Goal: Task Accomplishment & Management: Manage account settings

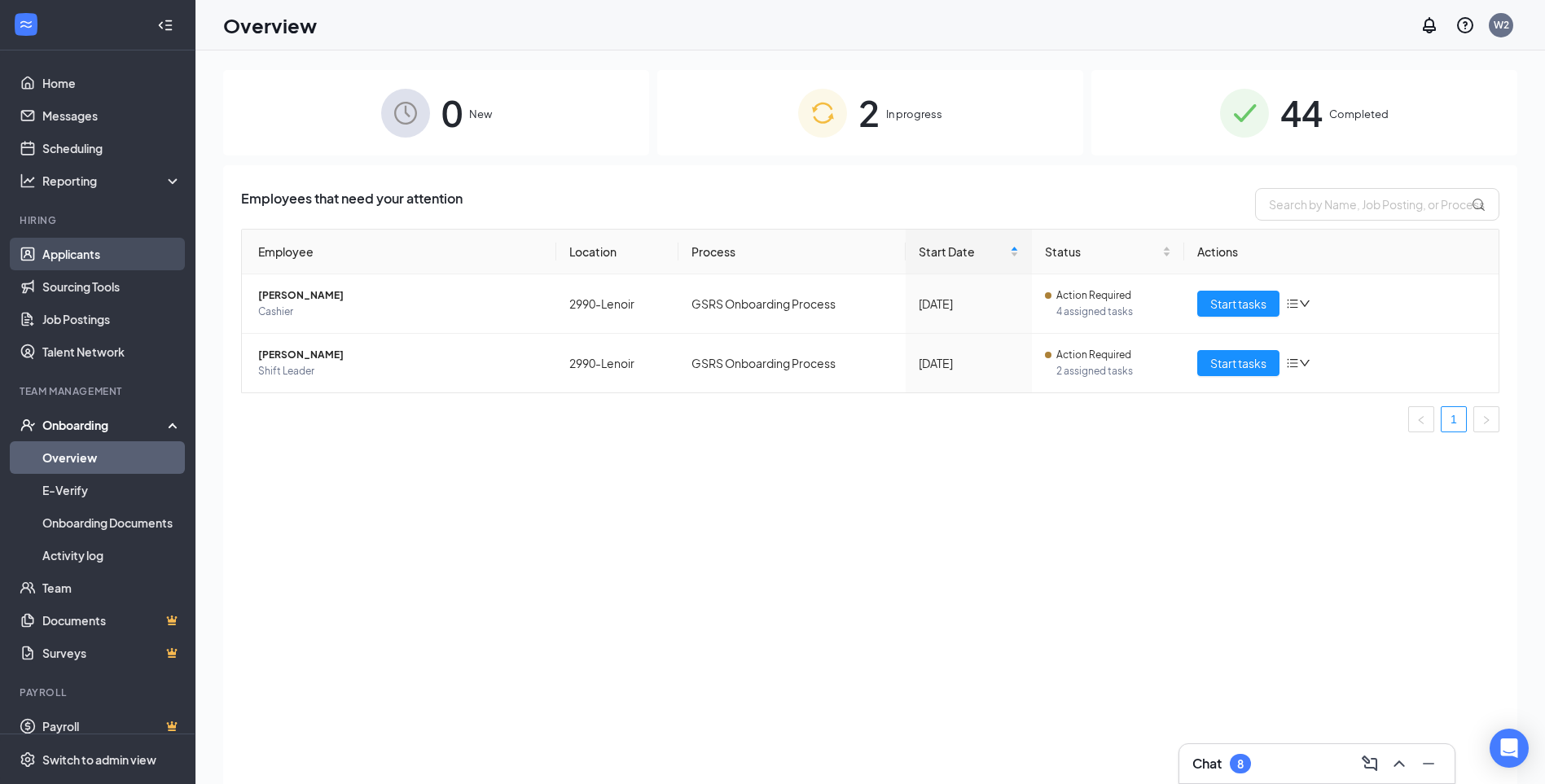
click at [100, 257] on link "Applicants" at bounding box center [112, 253] width 140 height 32
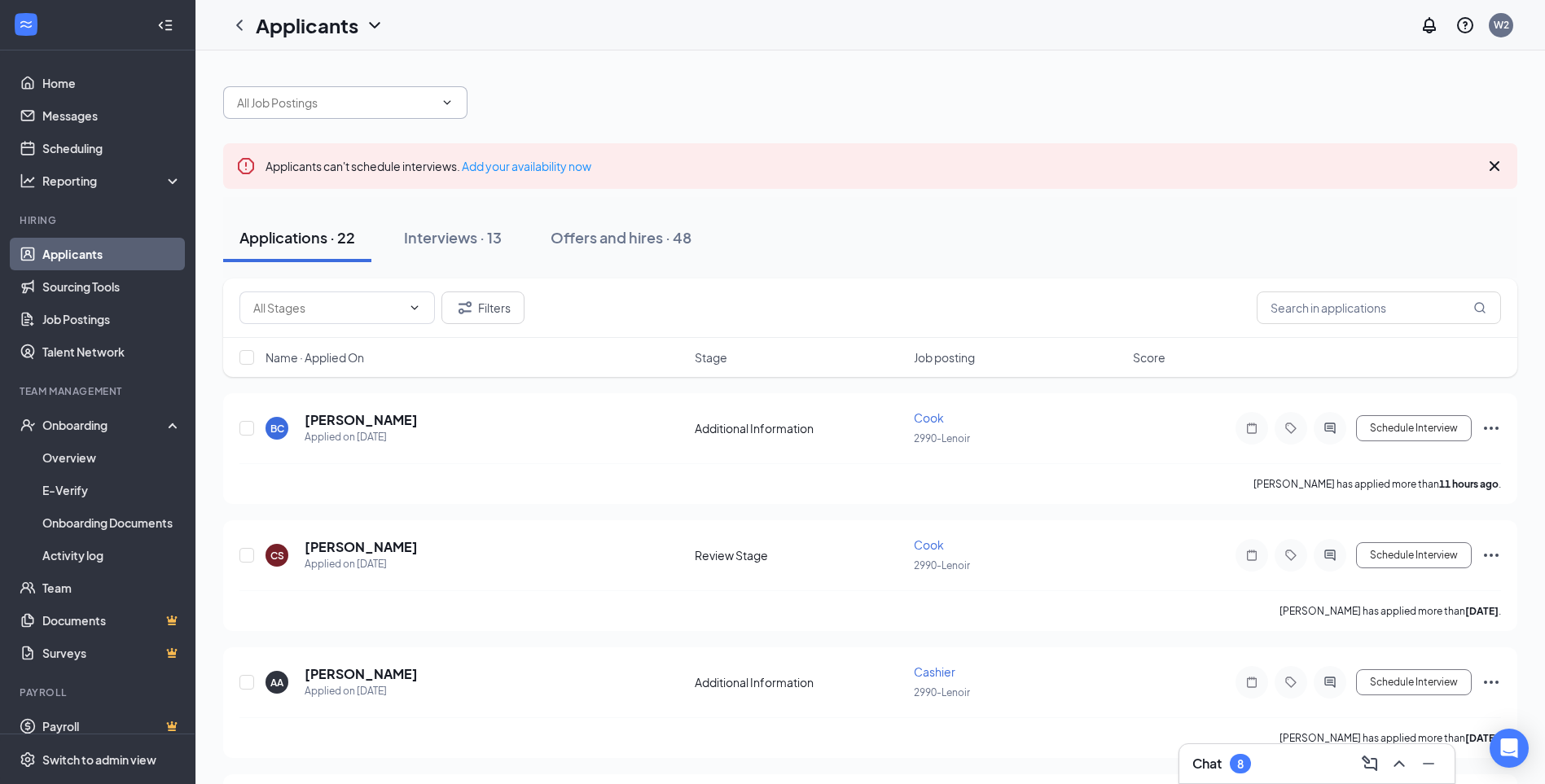
click at [454, 100] on span at bounding box center [346, 102] width 244 height 32
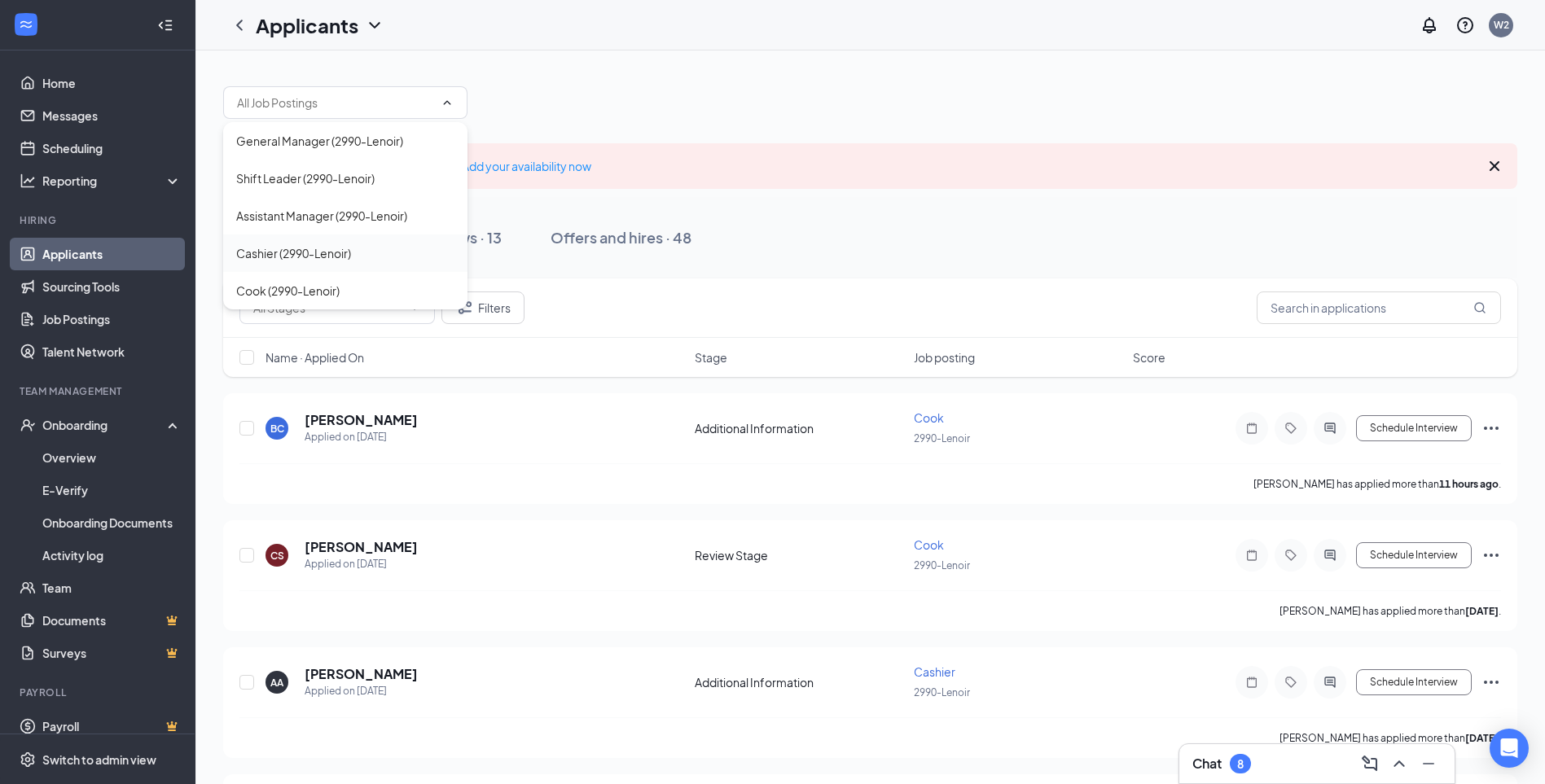
click at [356, 254] on div "Cashier (2990-Lenoir)" at bounding box center [345, 253] width 218 height 18
type input "Cashier (2990-Lenoir)"
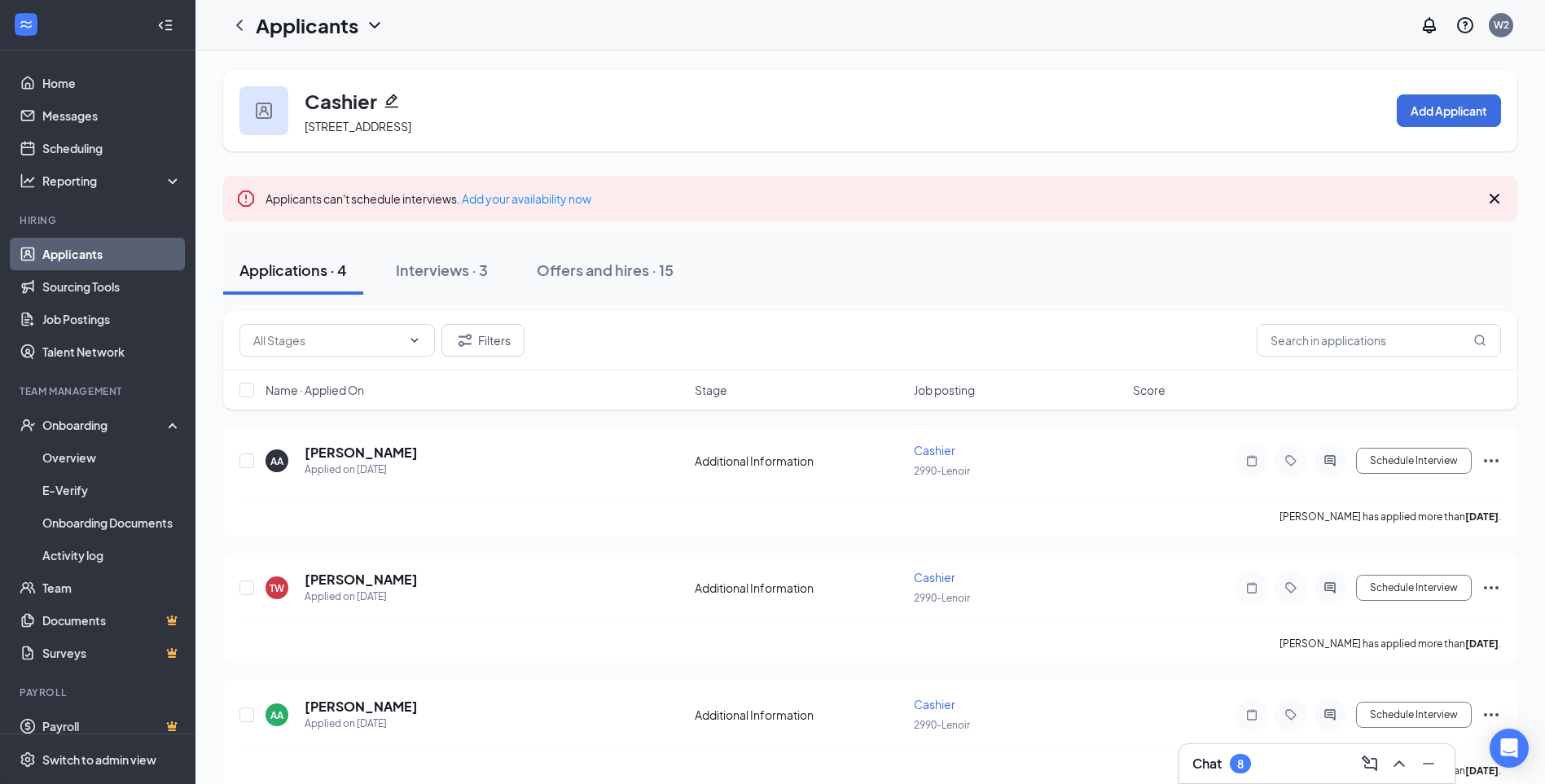
click at [105, 261] on link "Applicants" at bounding box center [112, 253] width 140 height 32
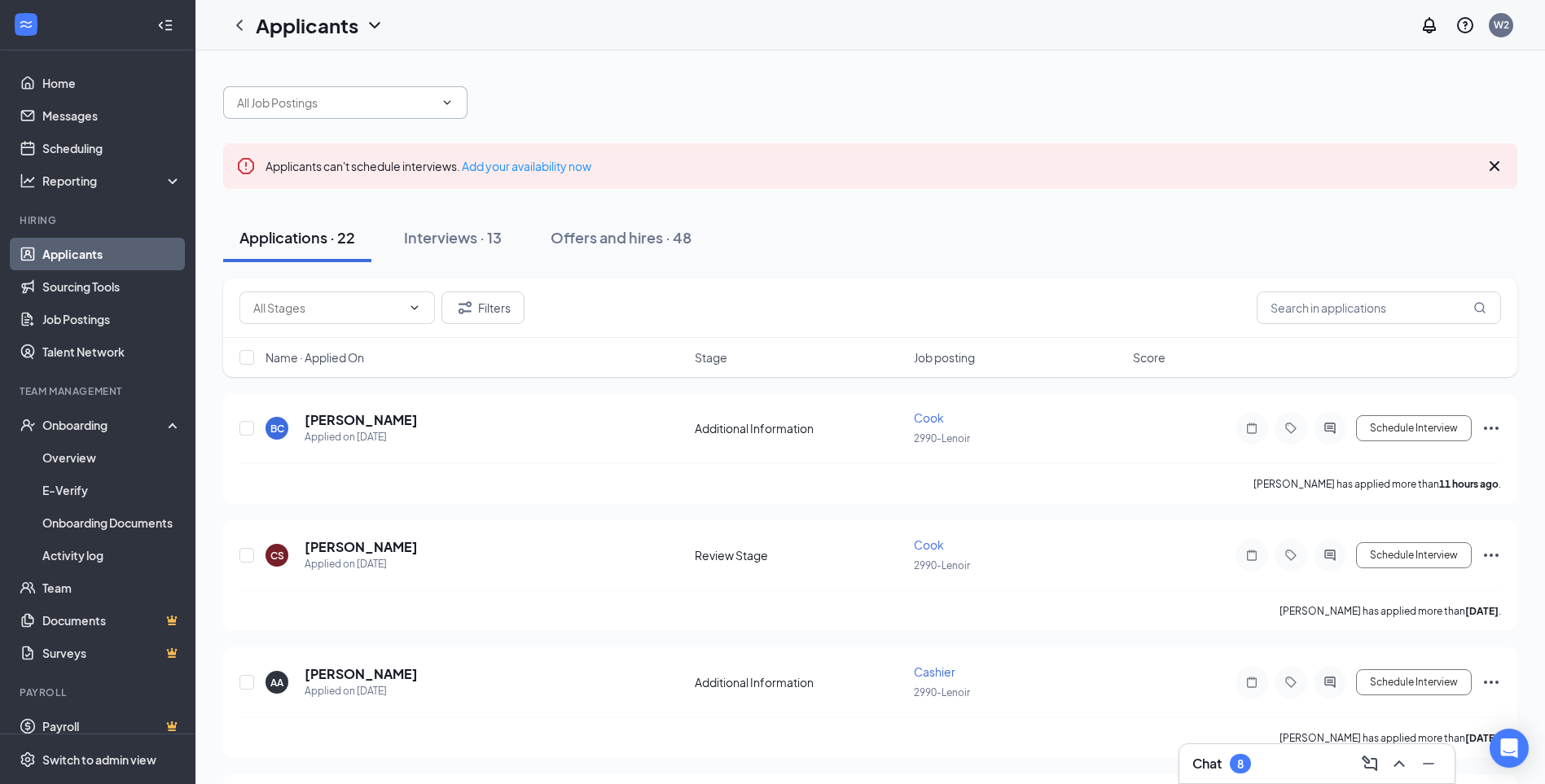
click at [445, 100] on icon "ChevronDown" at bounding box center [447, 103] width 13 height 13
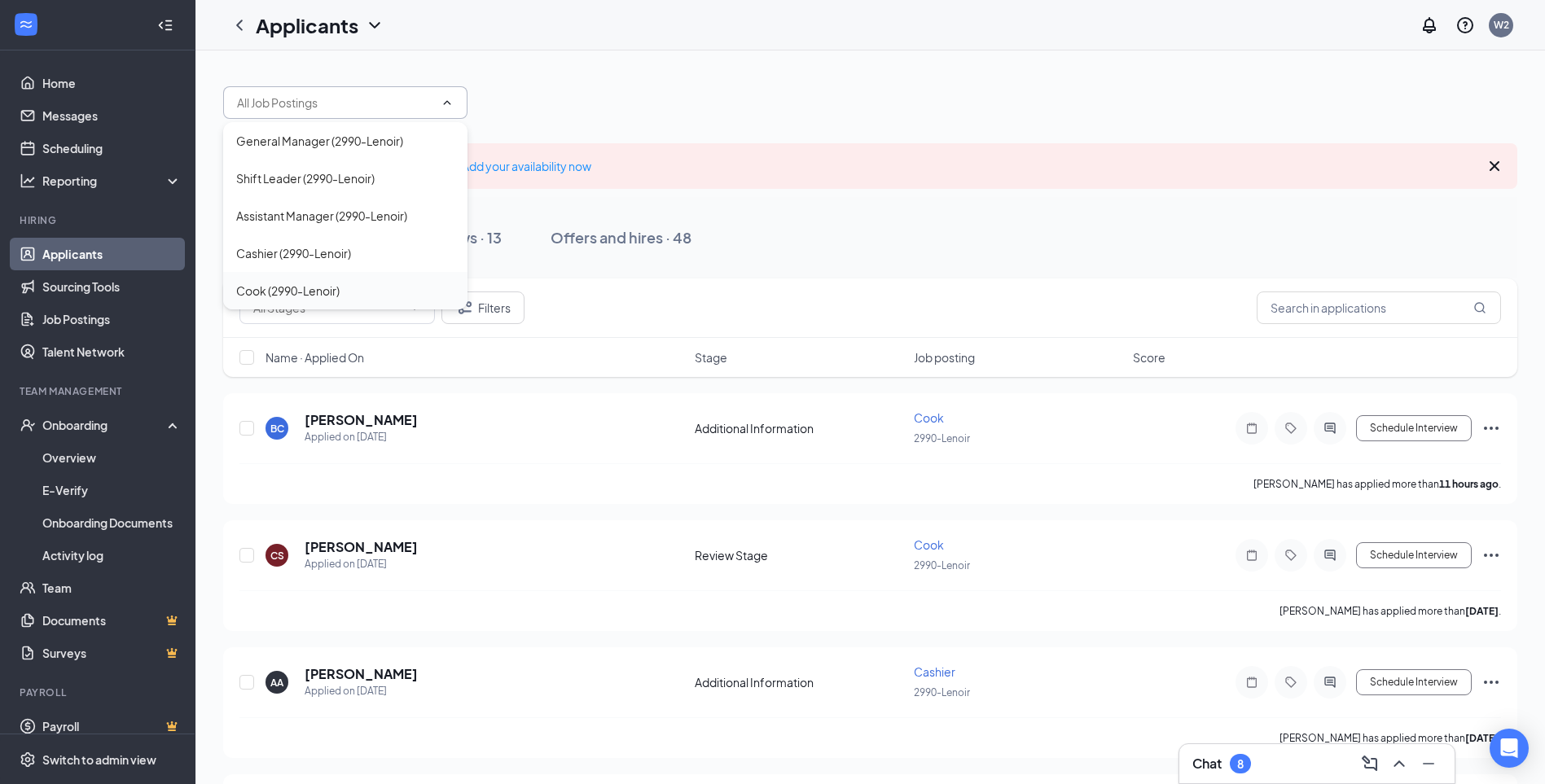
click at [356, 295] on div "Cook (2990-Lenoir)" at bounding box center [345, 291] width 218 height 18
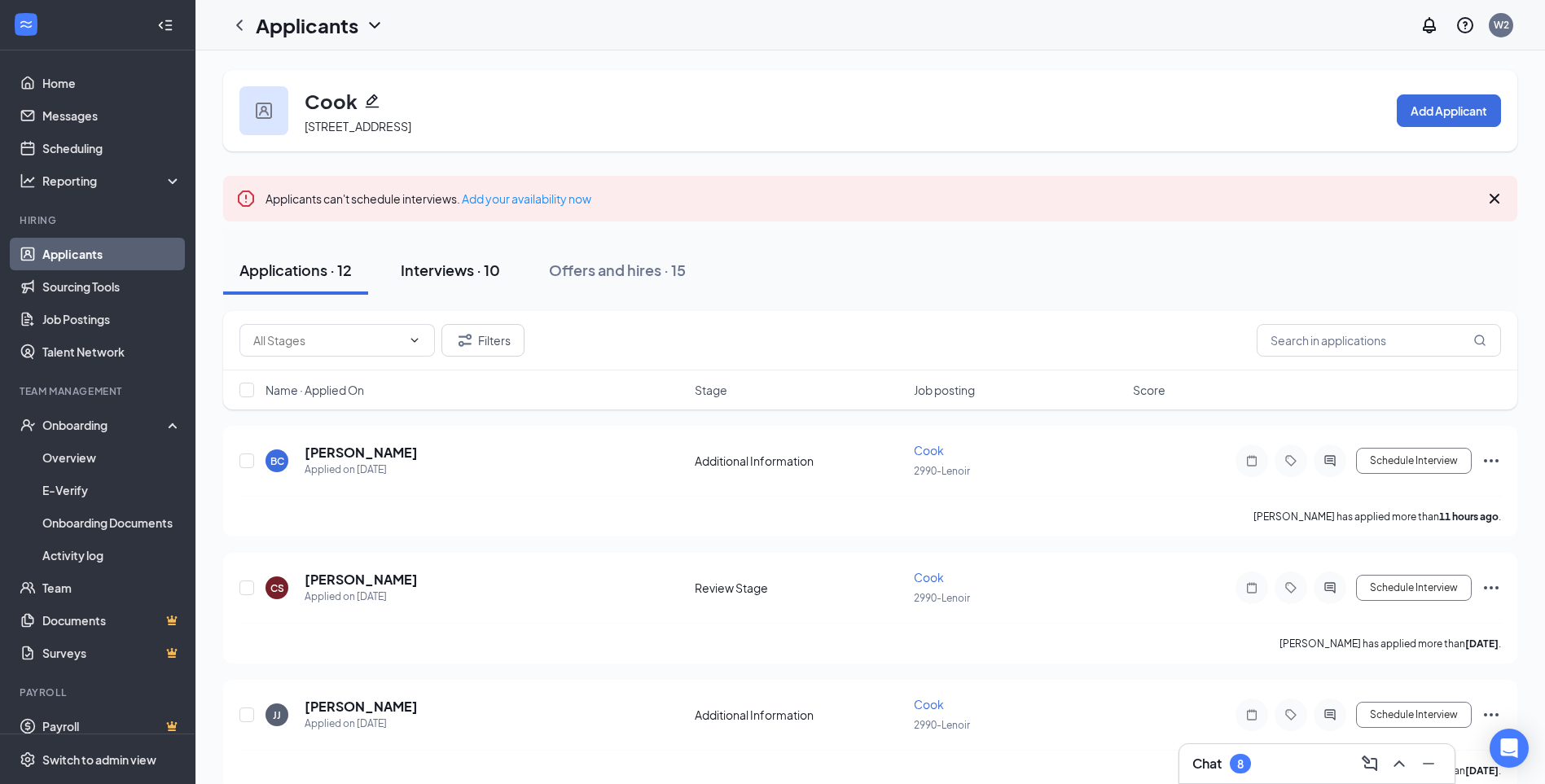
click at [436, 265] on div "Interviews · 10" at bounding box center [450, 270] width 100 height 21
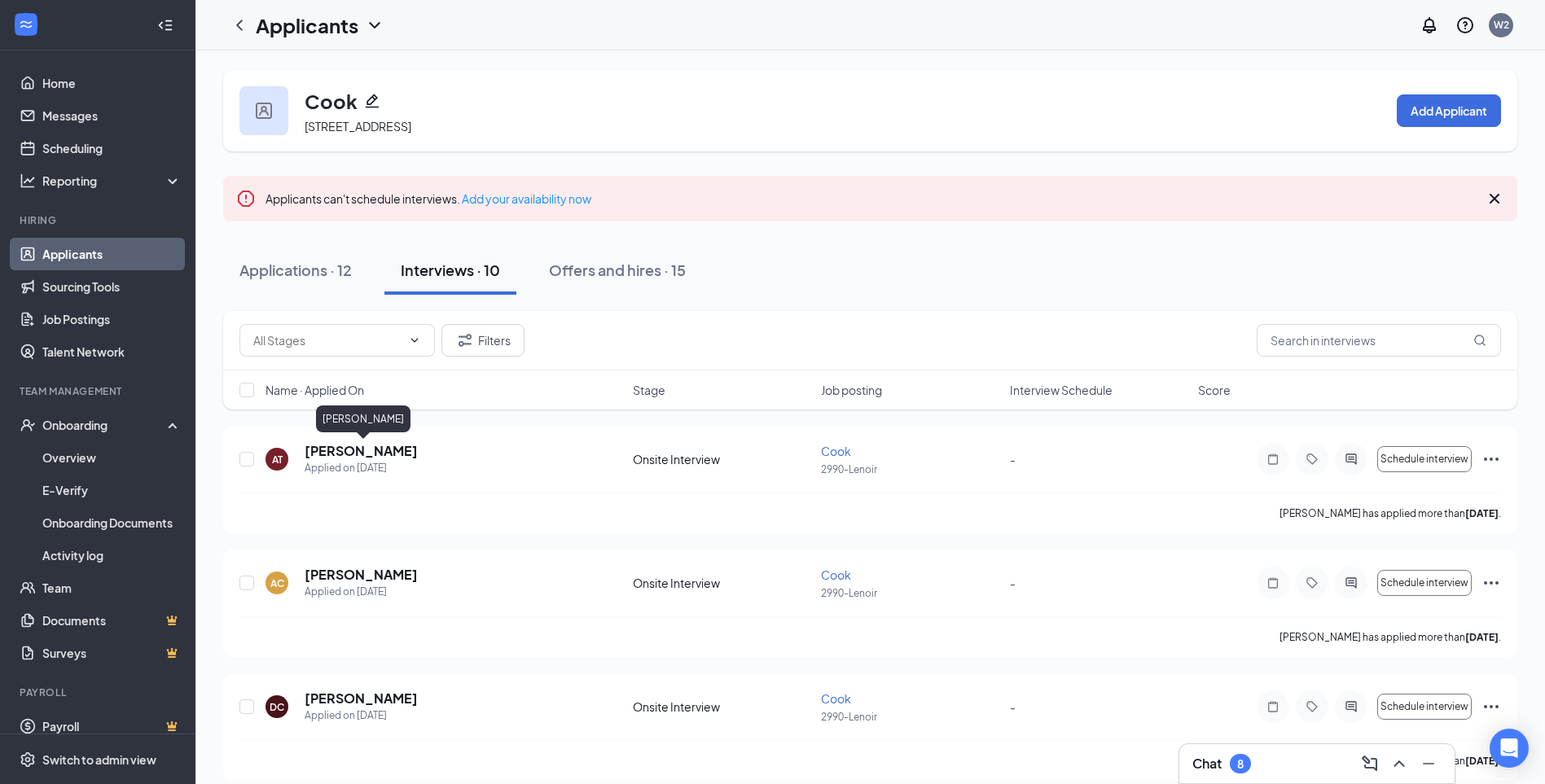
drag, startPoint x: 527, startPoint y: 542, endPoint x: 569, endPoint y: 538, distance: 42.2
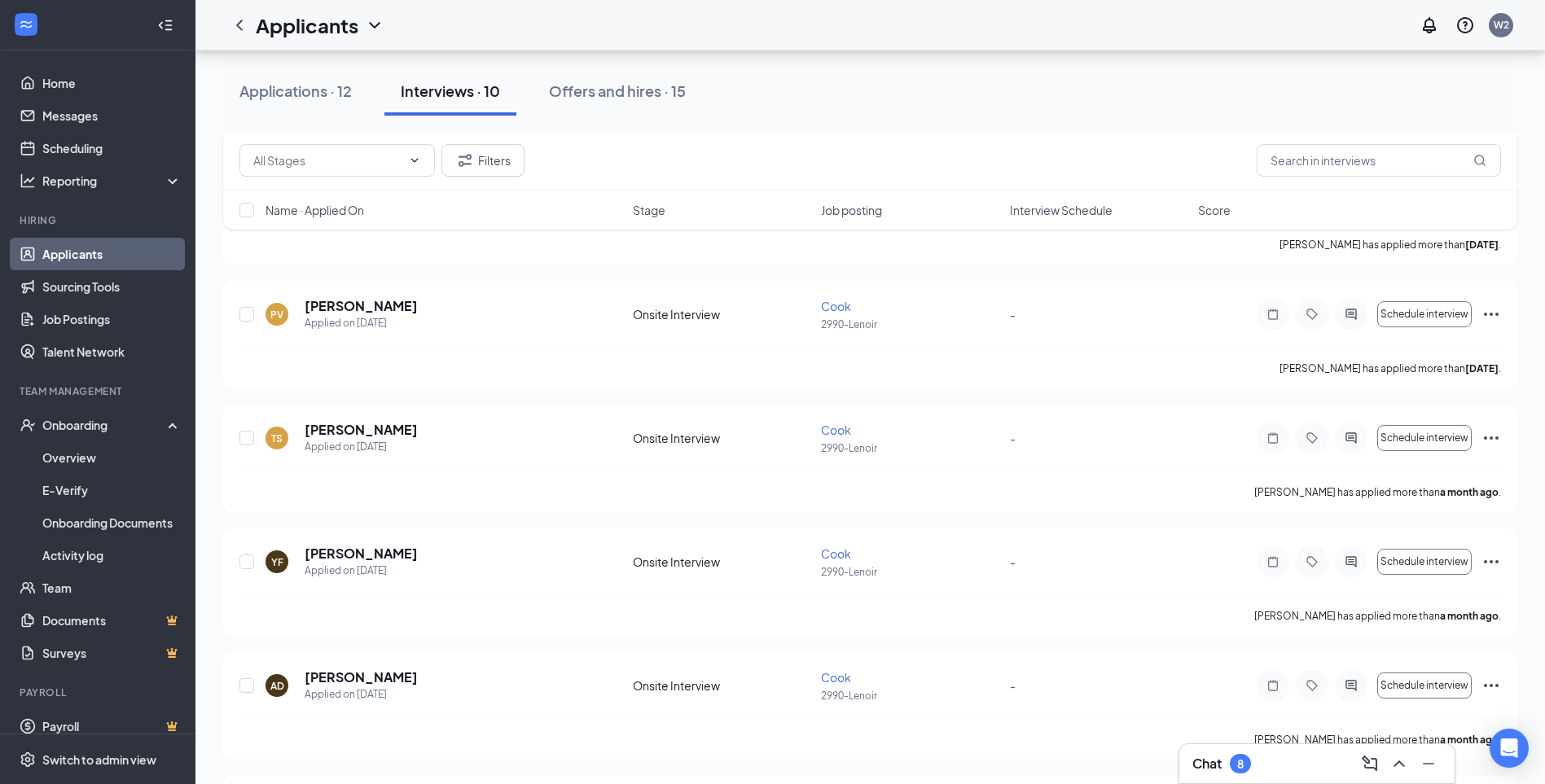
scroll to position [476, 0]
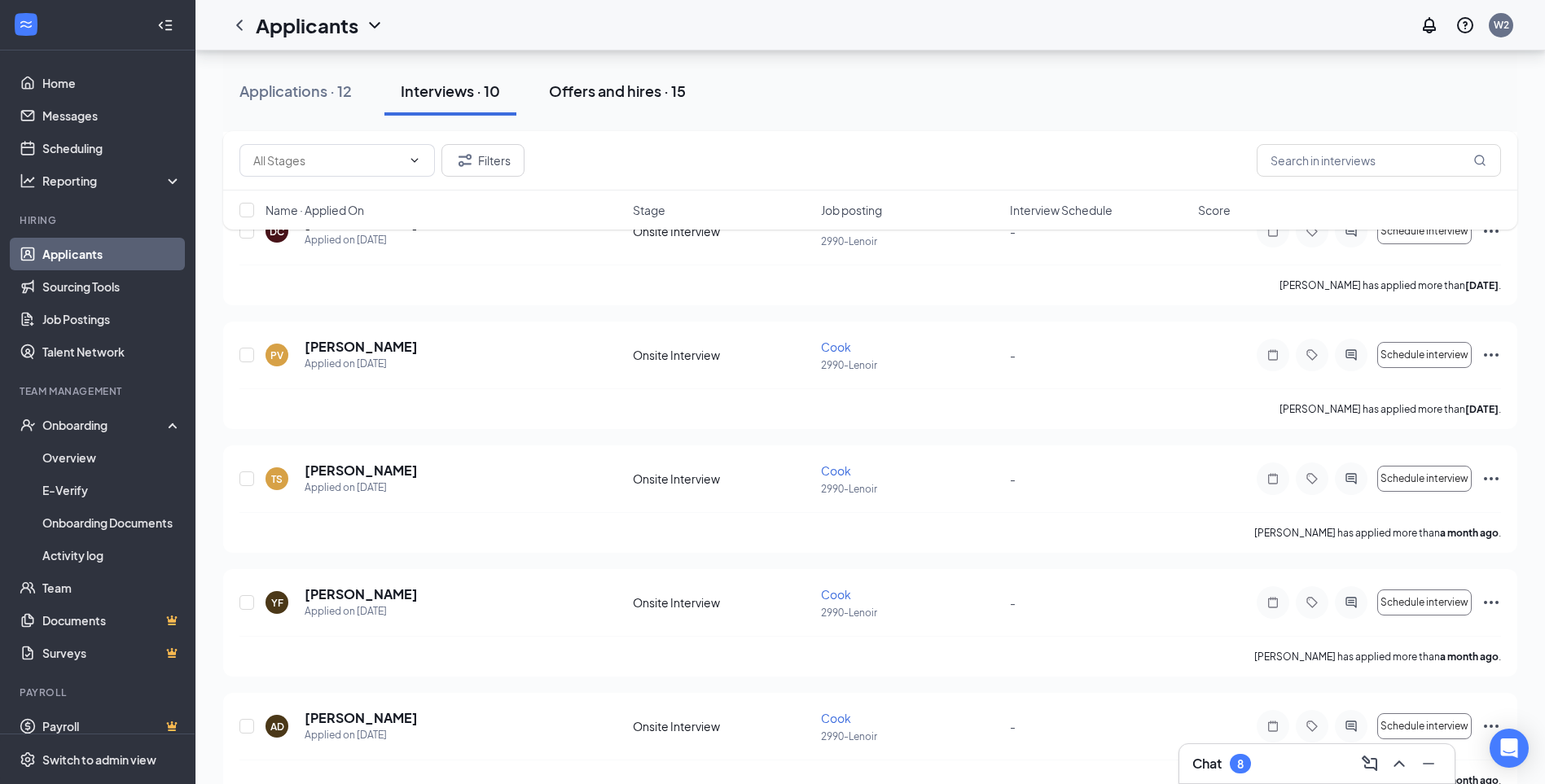
click at [620, 94] on div "Offers and hires · 15" at bounding box center [617, 91] width 137 height 21
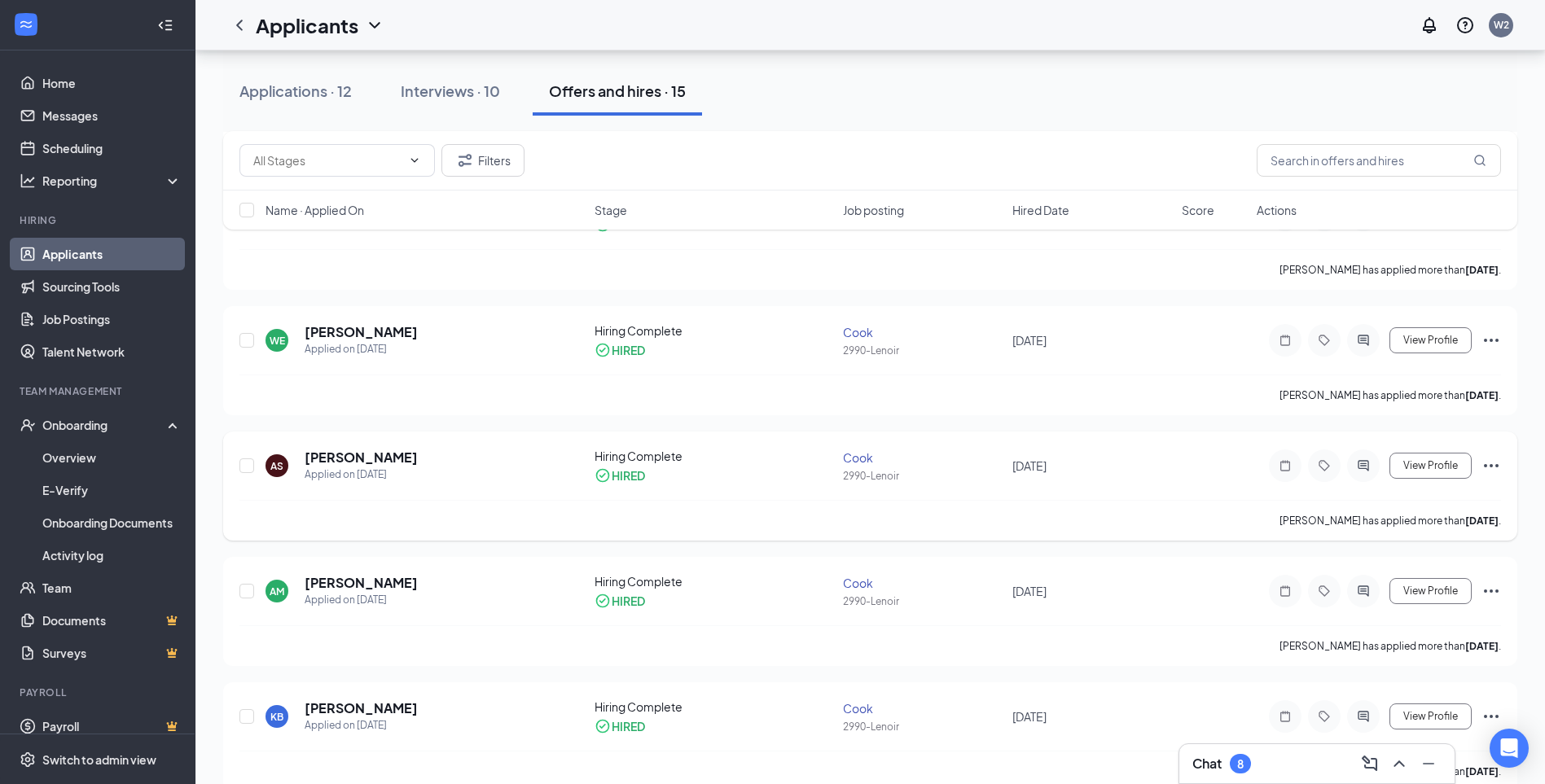
scroll to position [1526, 0]
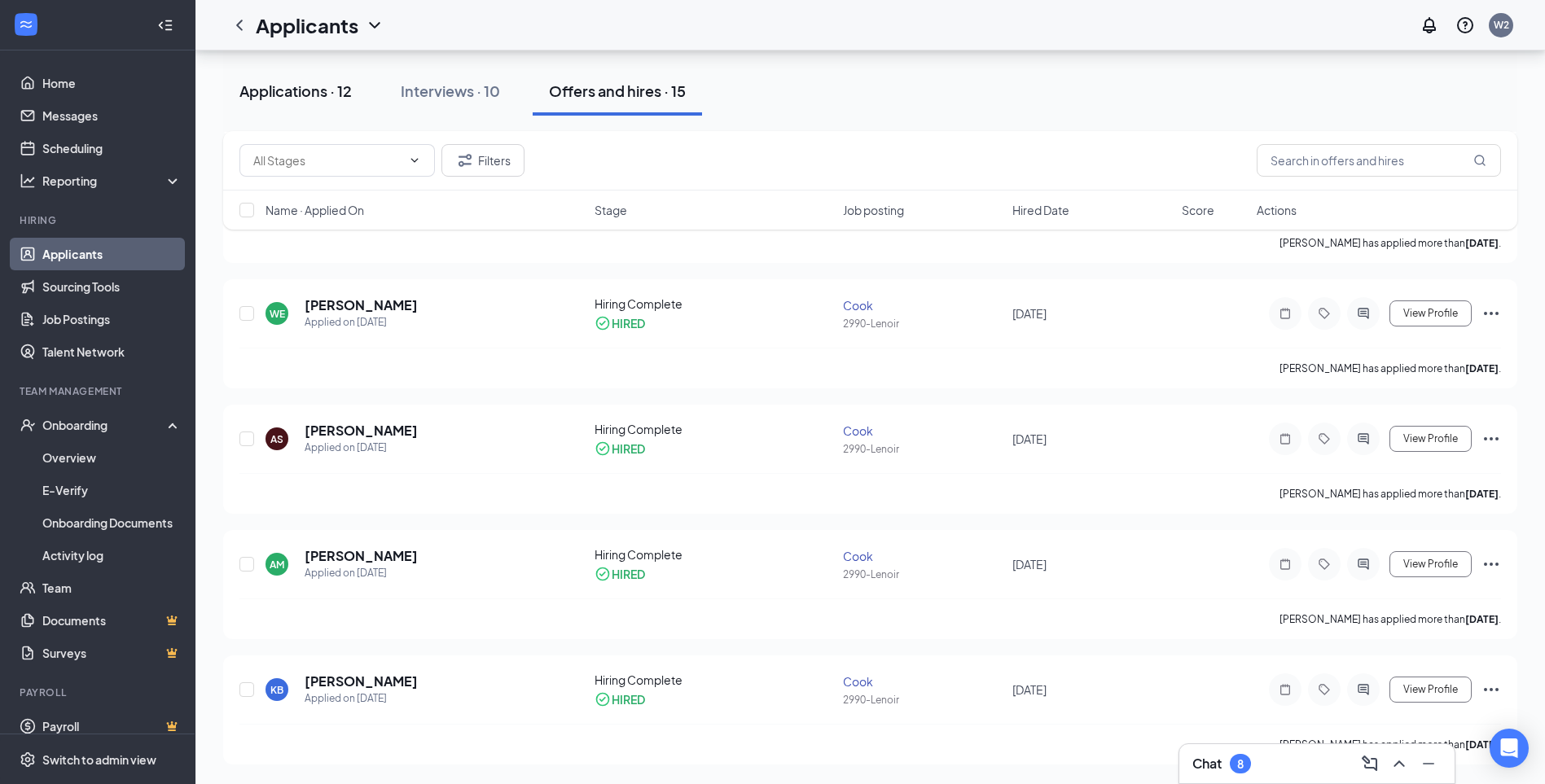
click at [304, 91] on div "Applications · 12" at bounding box center [295, 91] width 112 height 21
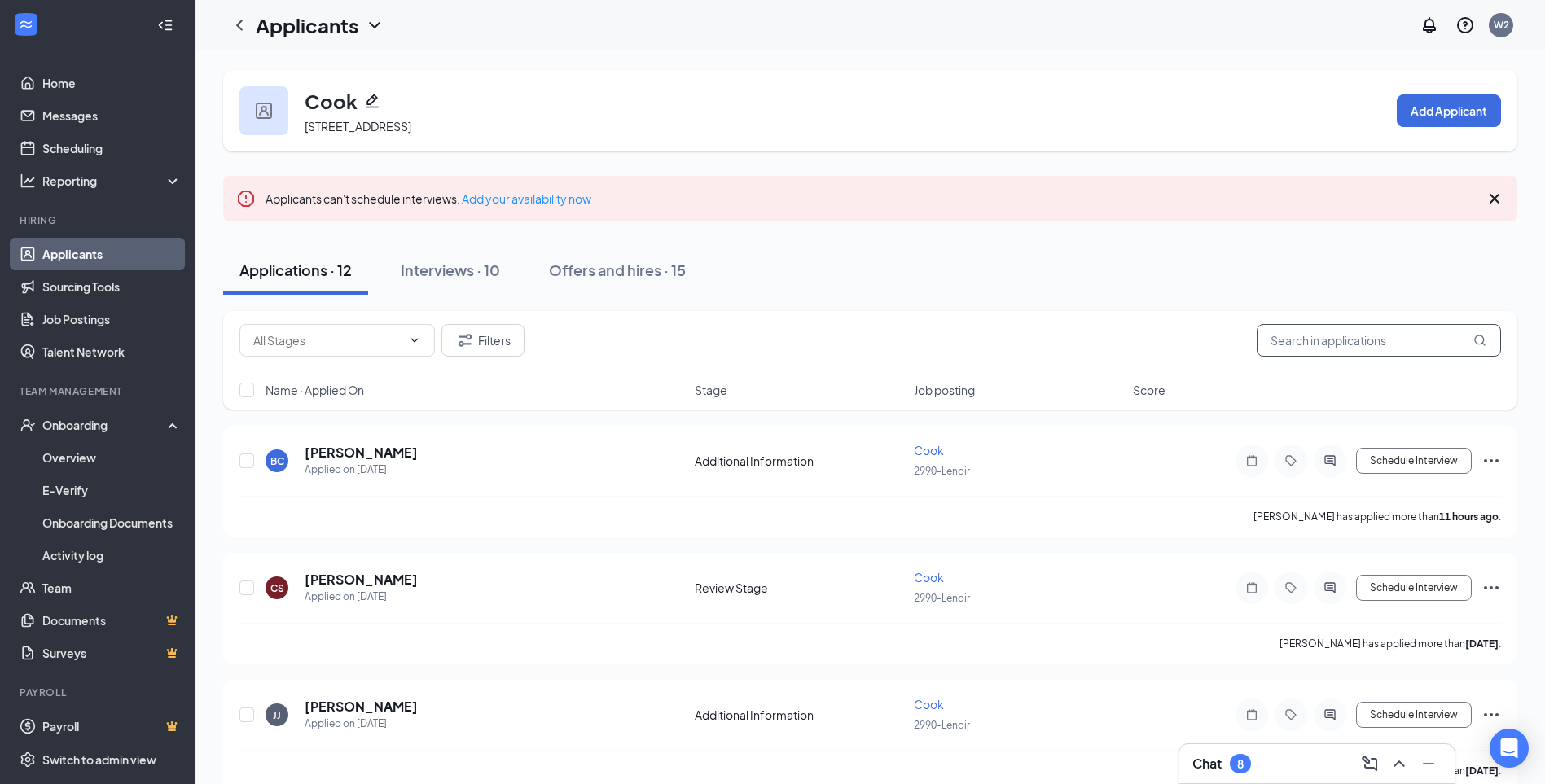
click at [1289, 347] on input "text" at bounding box center [1379, 340] width 244 height 32
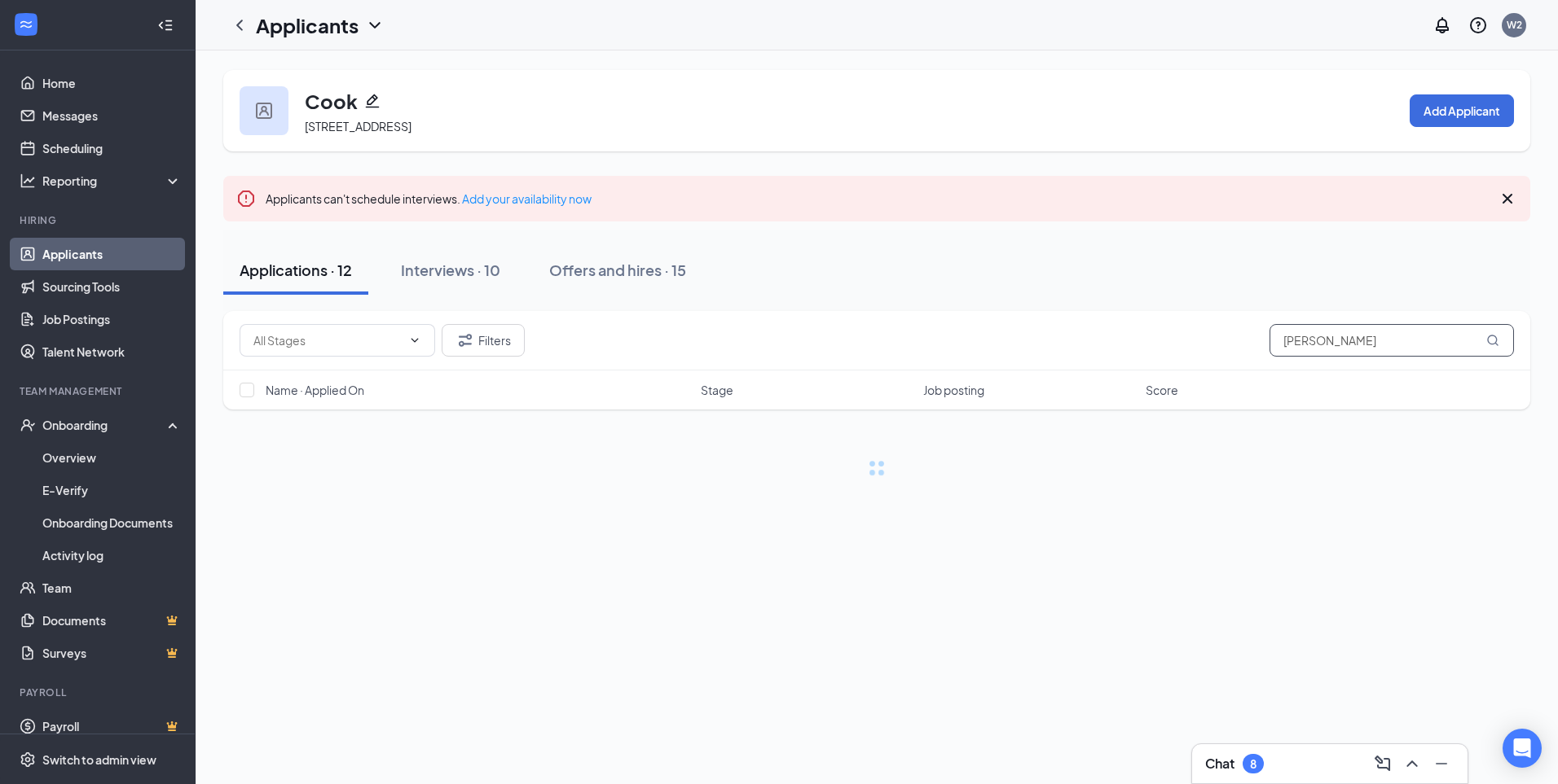
type input "[PERSON_NAME]"
click at [103, 256] on link "Applicants" at bounding box center [112, 253] width 140 height 32
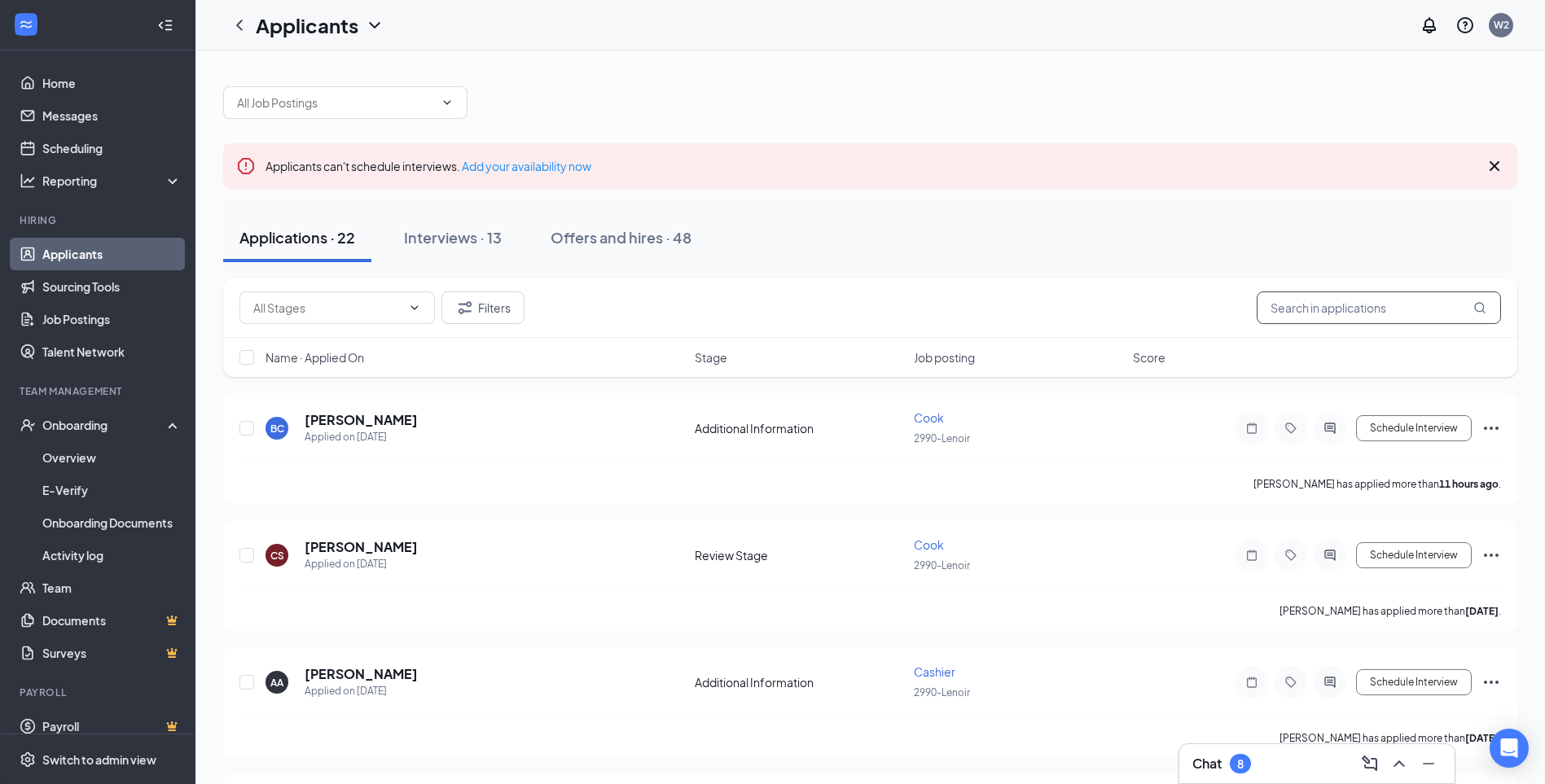
click at [1347, 318] on input "text" at bounding box center [1379, 307] width 244 height 32
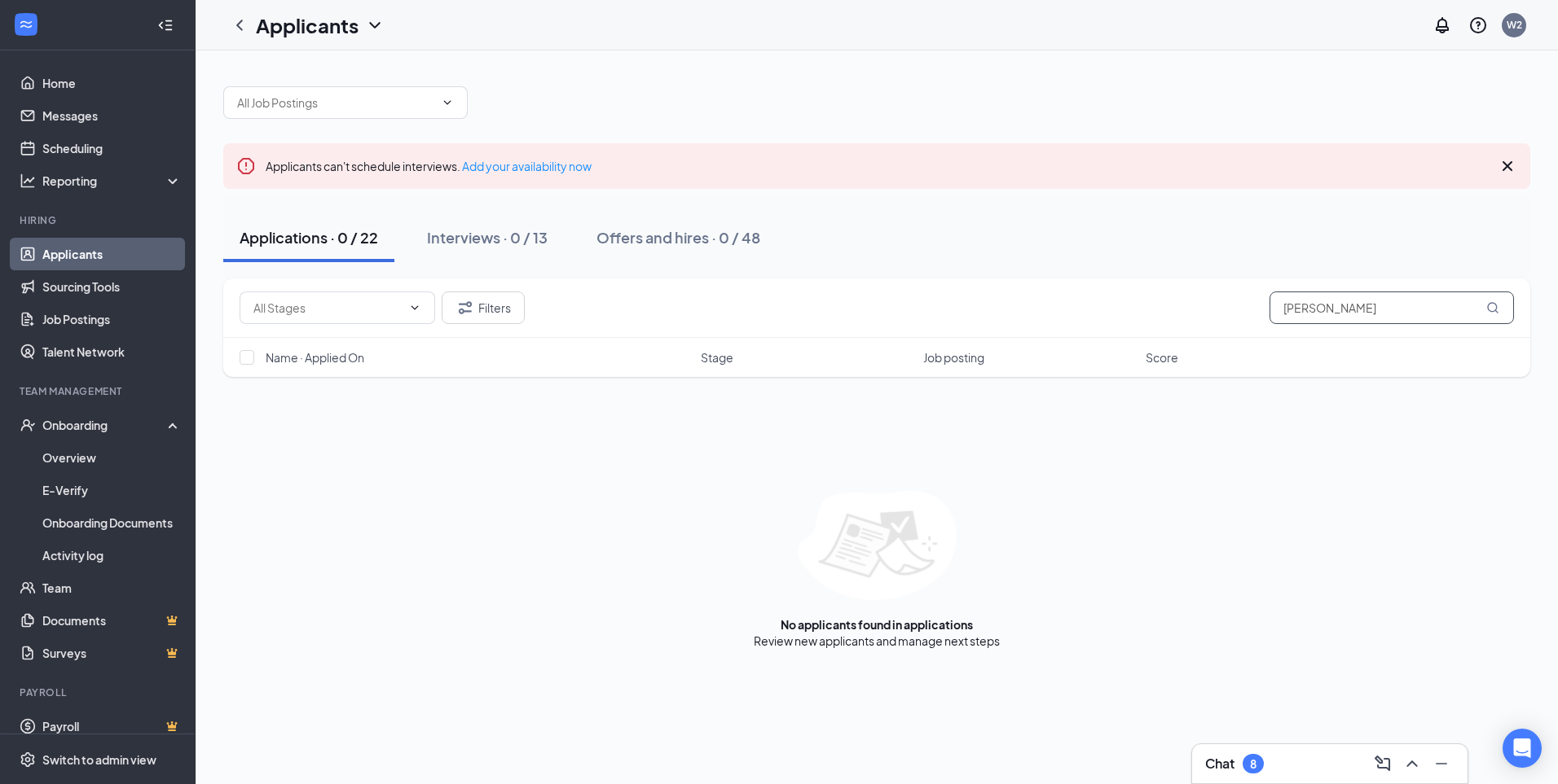
type input "[PERSON_NAME]"
click at [445, 100] on icon "ChevronDown" at bounding box center [447, 103] width 13 height 13
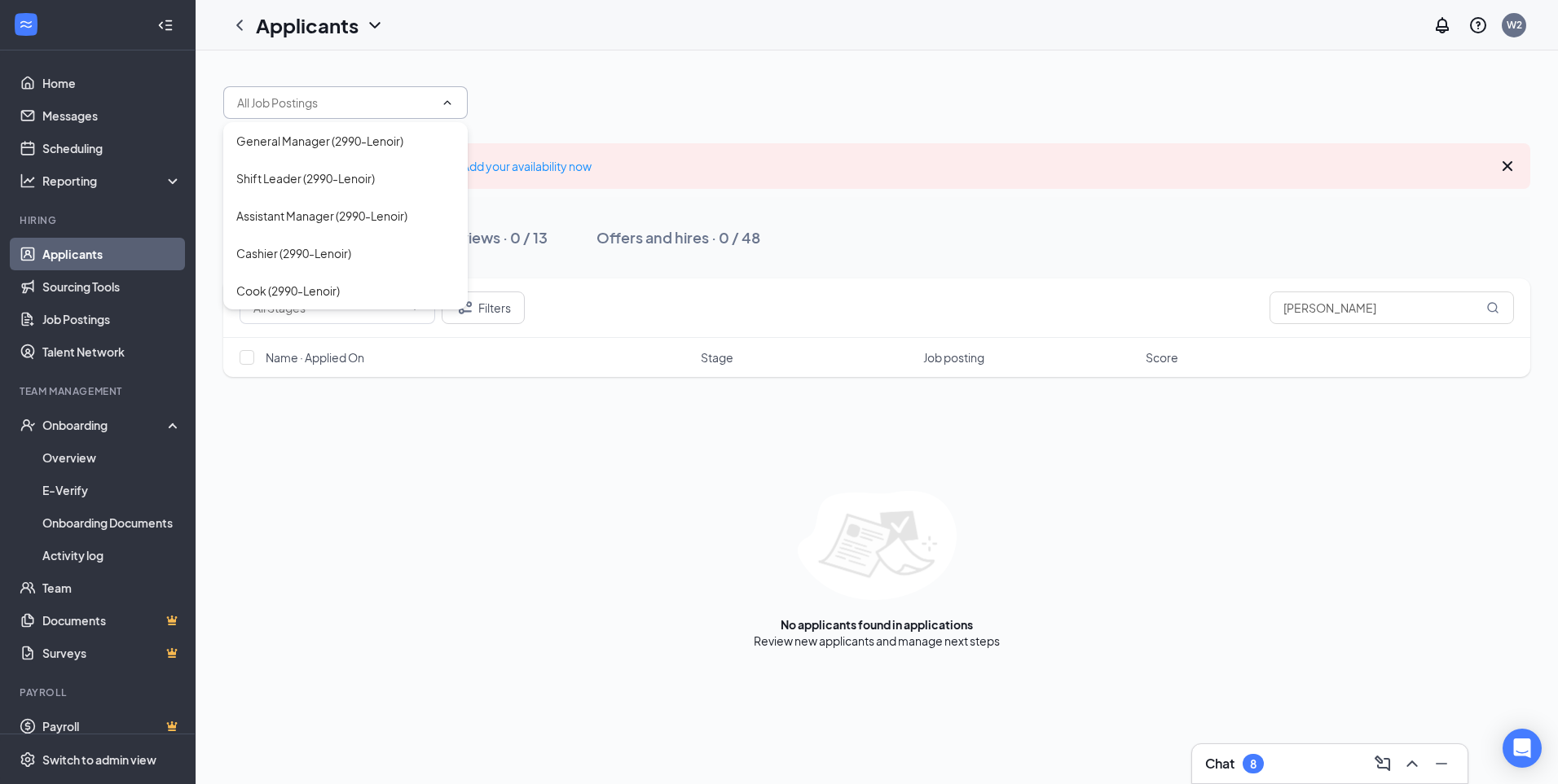
click at [456, 101] on span at bounding box center [346, 102] width 244 height 32
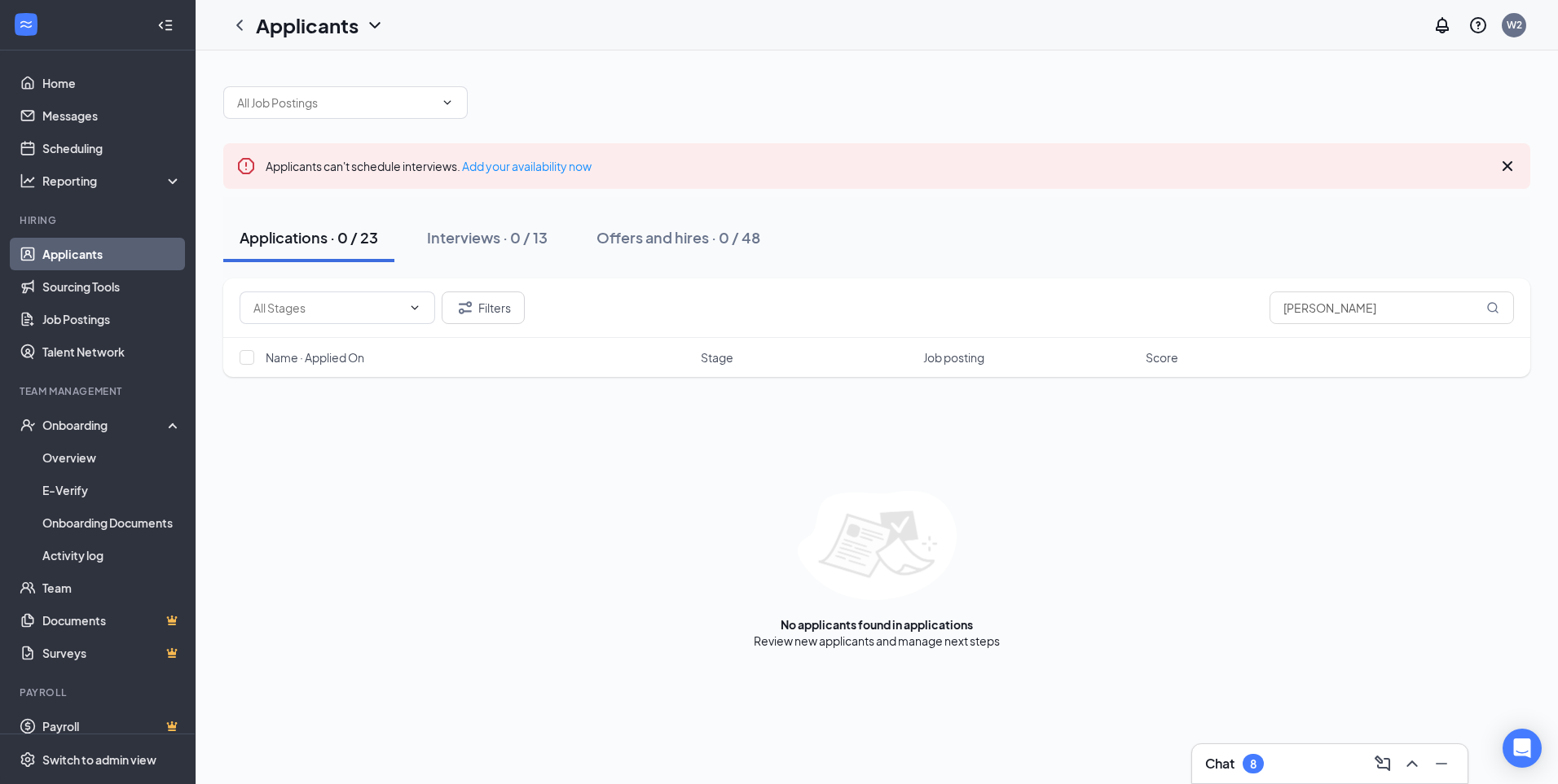
click at [147, 250] on link "Applicants" at bounding box center [112, 253] width 140 height 32
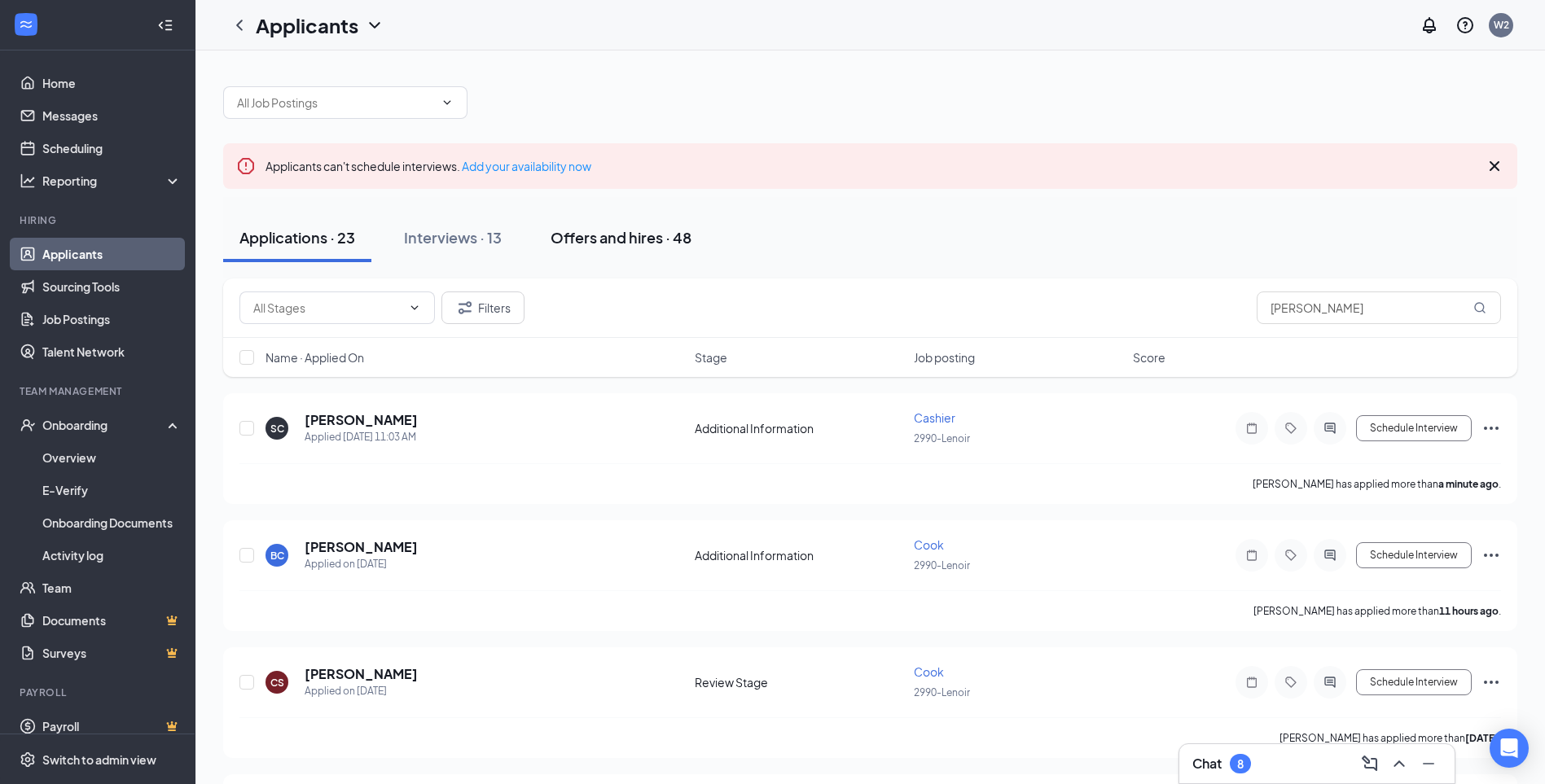
click at [599, 245] on div "Offers and hires · 48" at bounding box center [621, 238] width 141 height 21
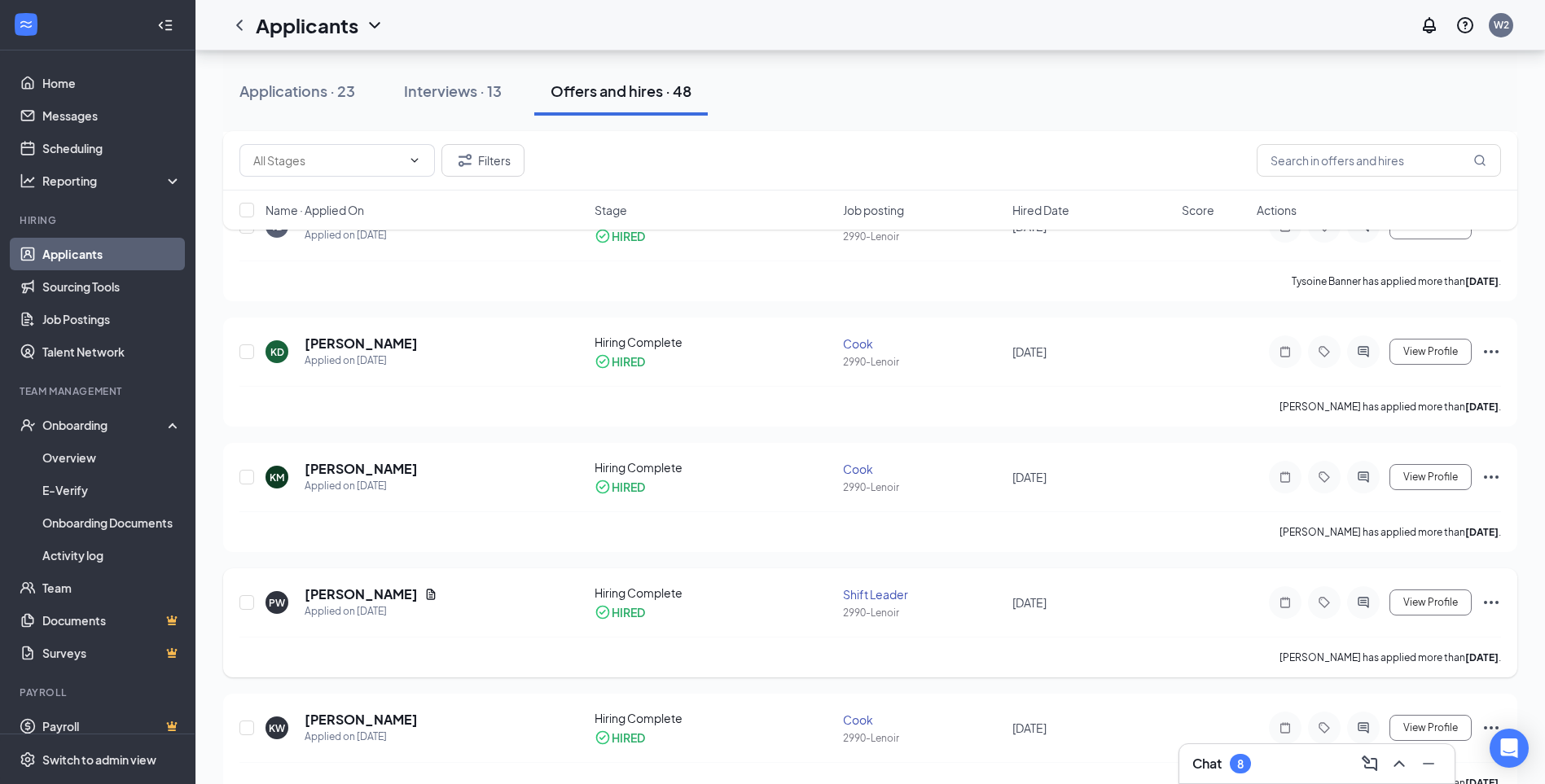
scroll to position [1791, 0]
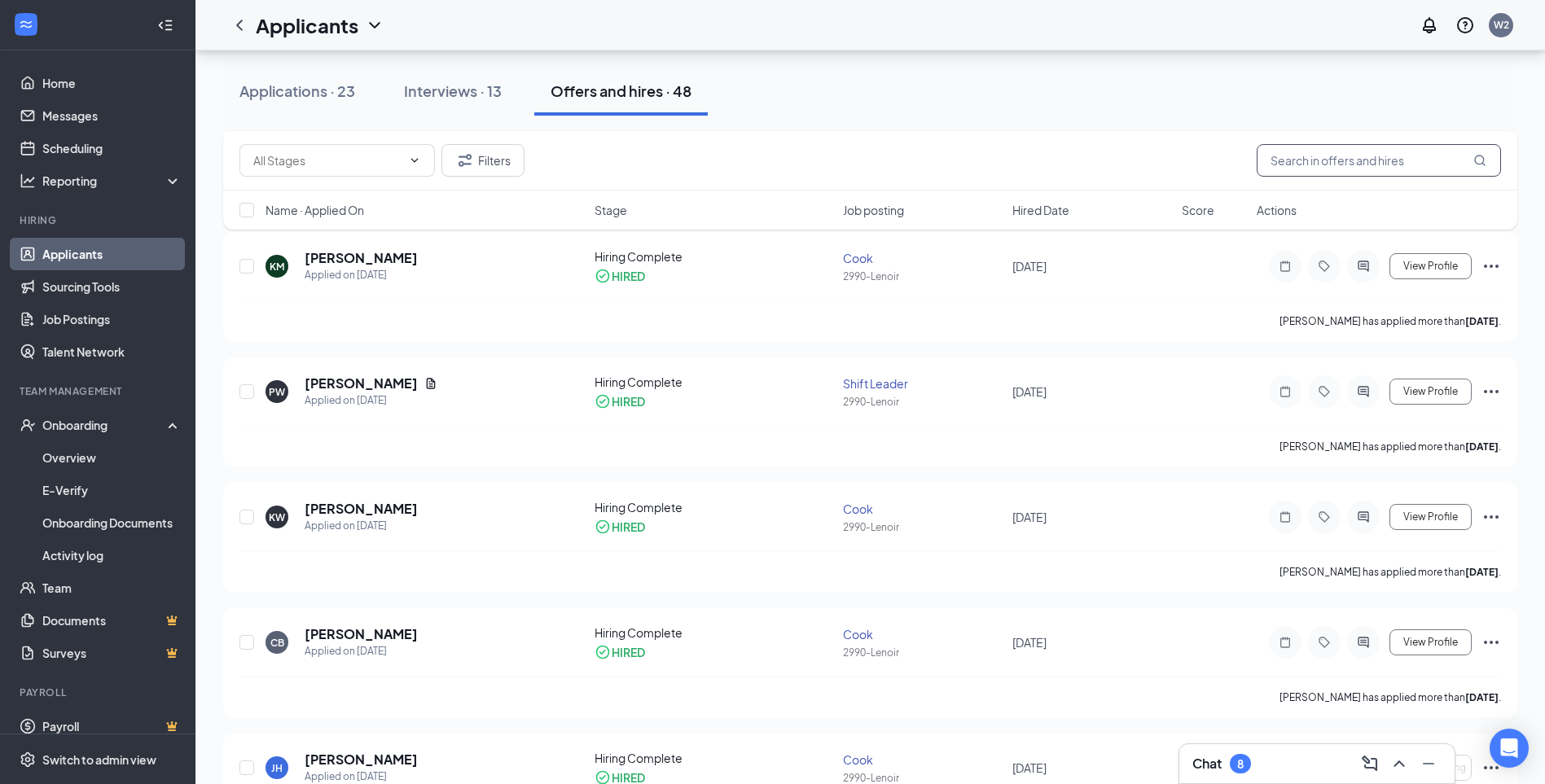
click at [1317, 154] on input "text" at bounding box center [1379, 160] width 244 height 32
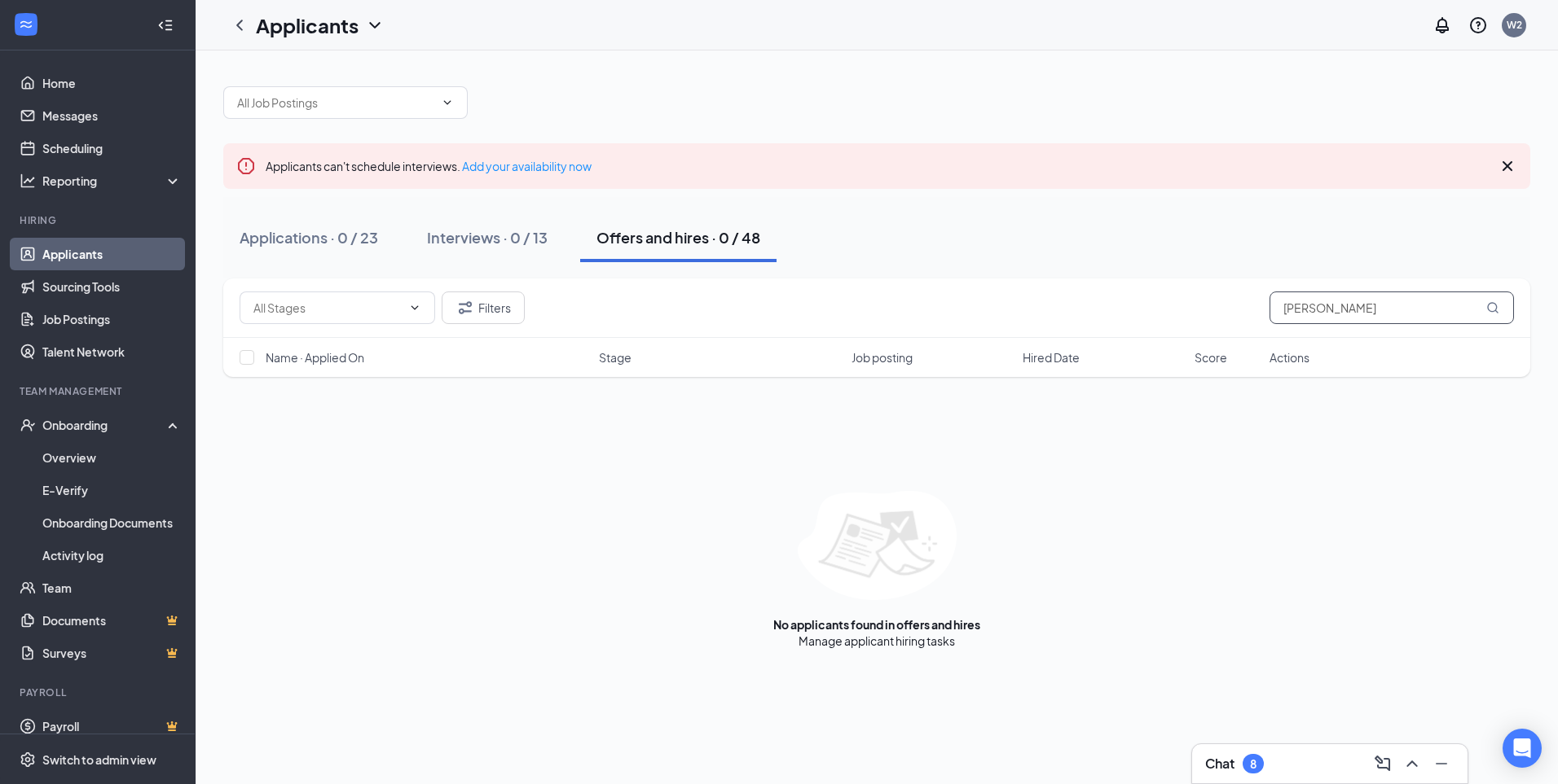
type input "[PERSON_NAME]"
click at [661, 245] on div "Offers and hires · 0 / 48" at bounding box center [678, 238] width 164 height 21
click at [445, 98] on icon "ChevronDown" at bounding box center [447, 103] width 13 height 13
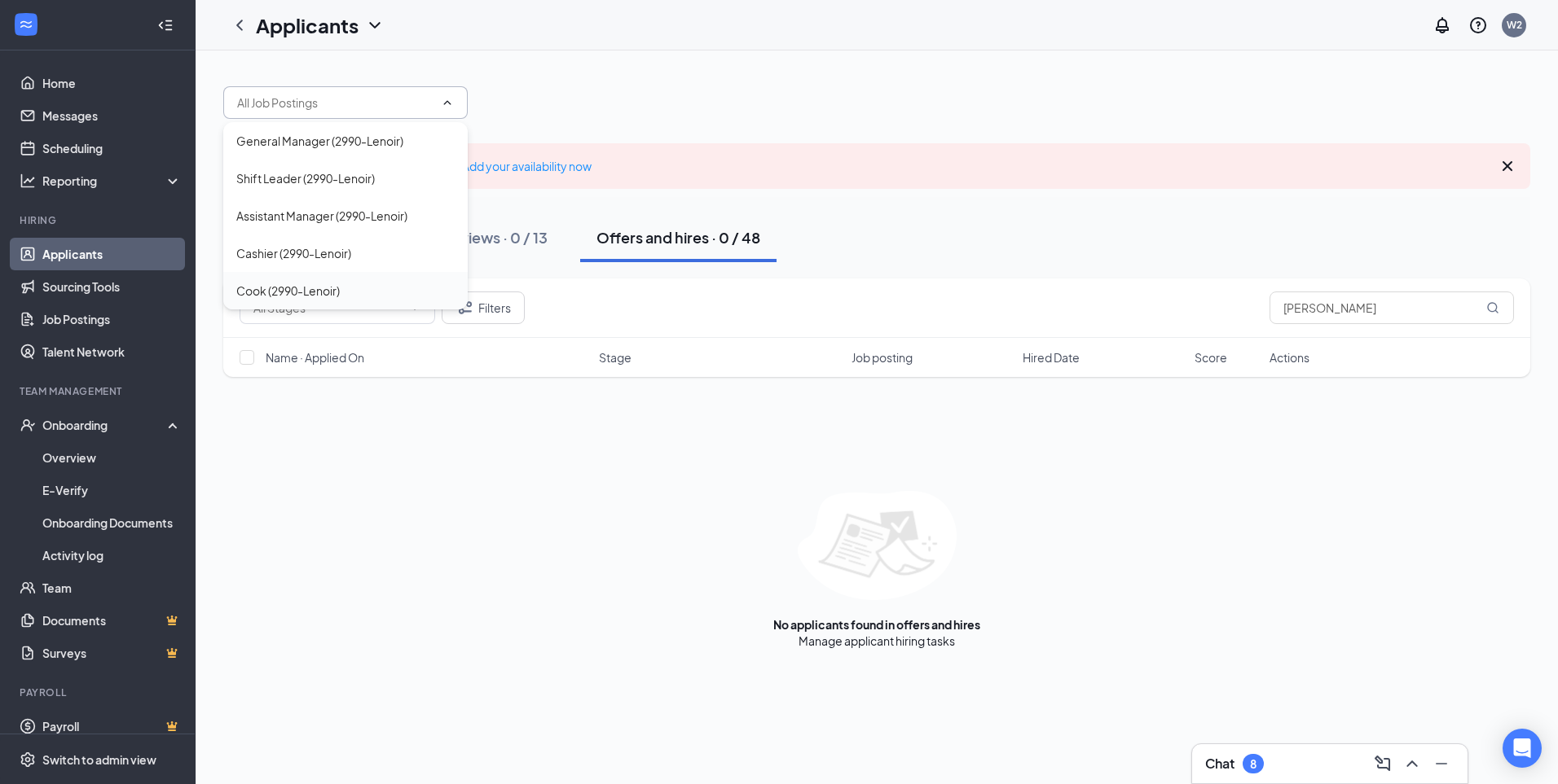
click at [336, 289] on div "Cook (2990-Lenoir)" at bounding box center [288, 291] width 104 height 18
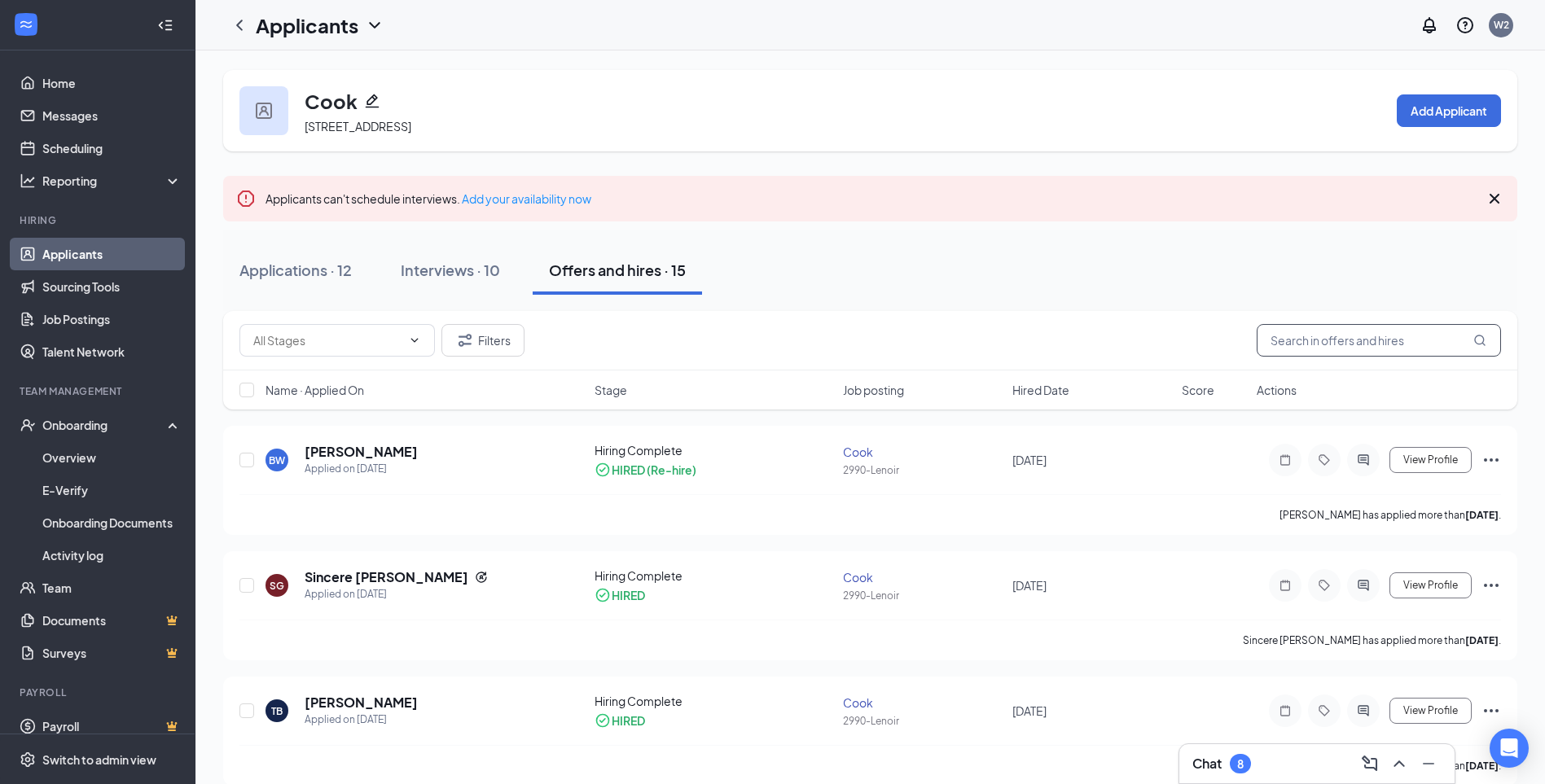
click at [1324, 343] on input "text" at bounding box center [1379, 340] width 244 height 32
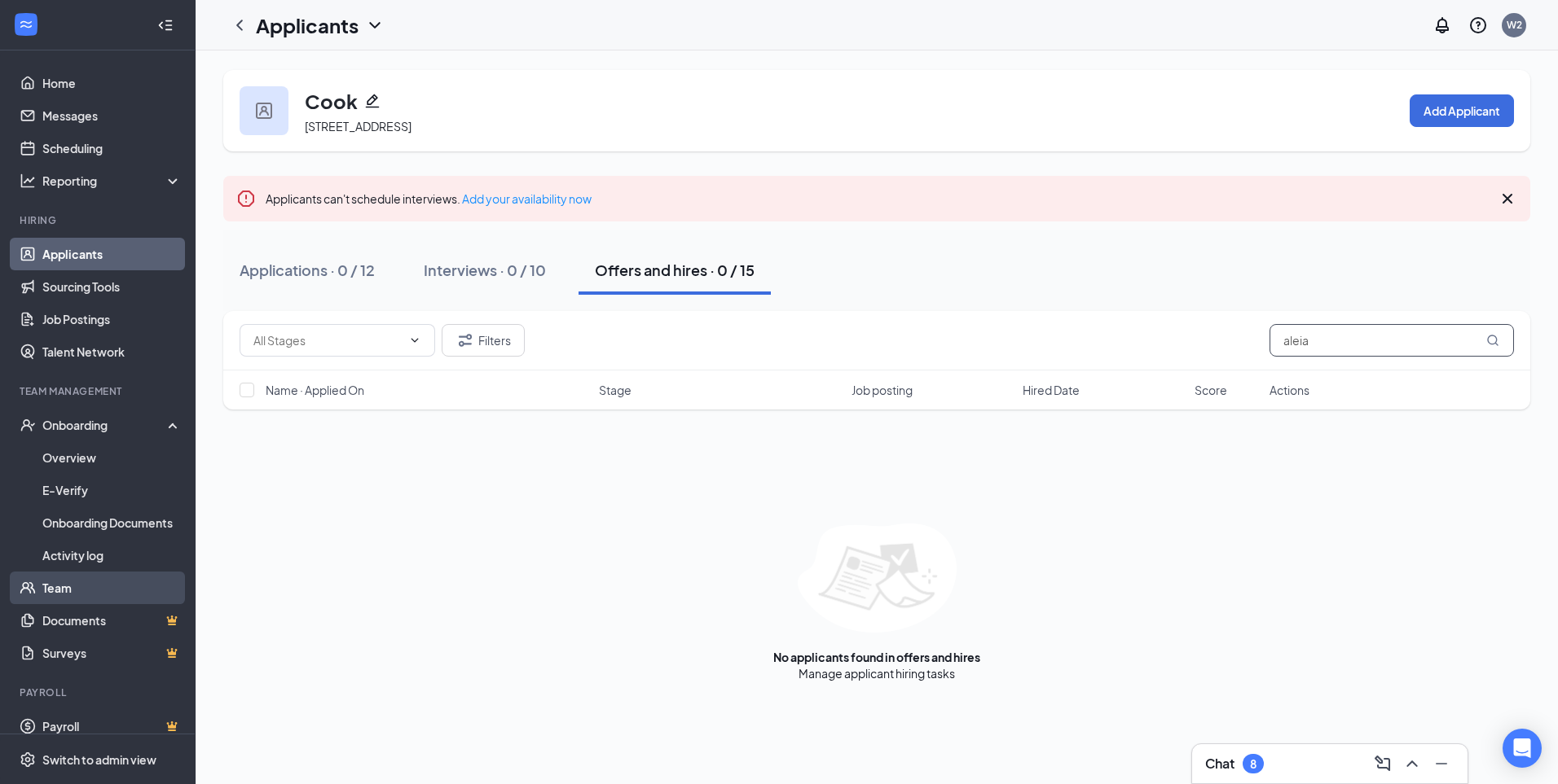
type input "aleia"
click at [83, 595] on link "Team" at bounding box center [112, 587] width 140 height 32
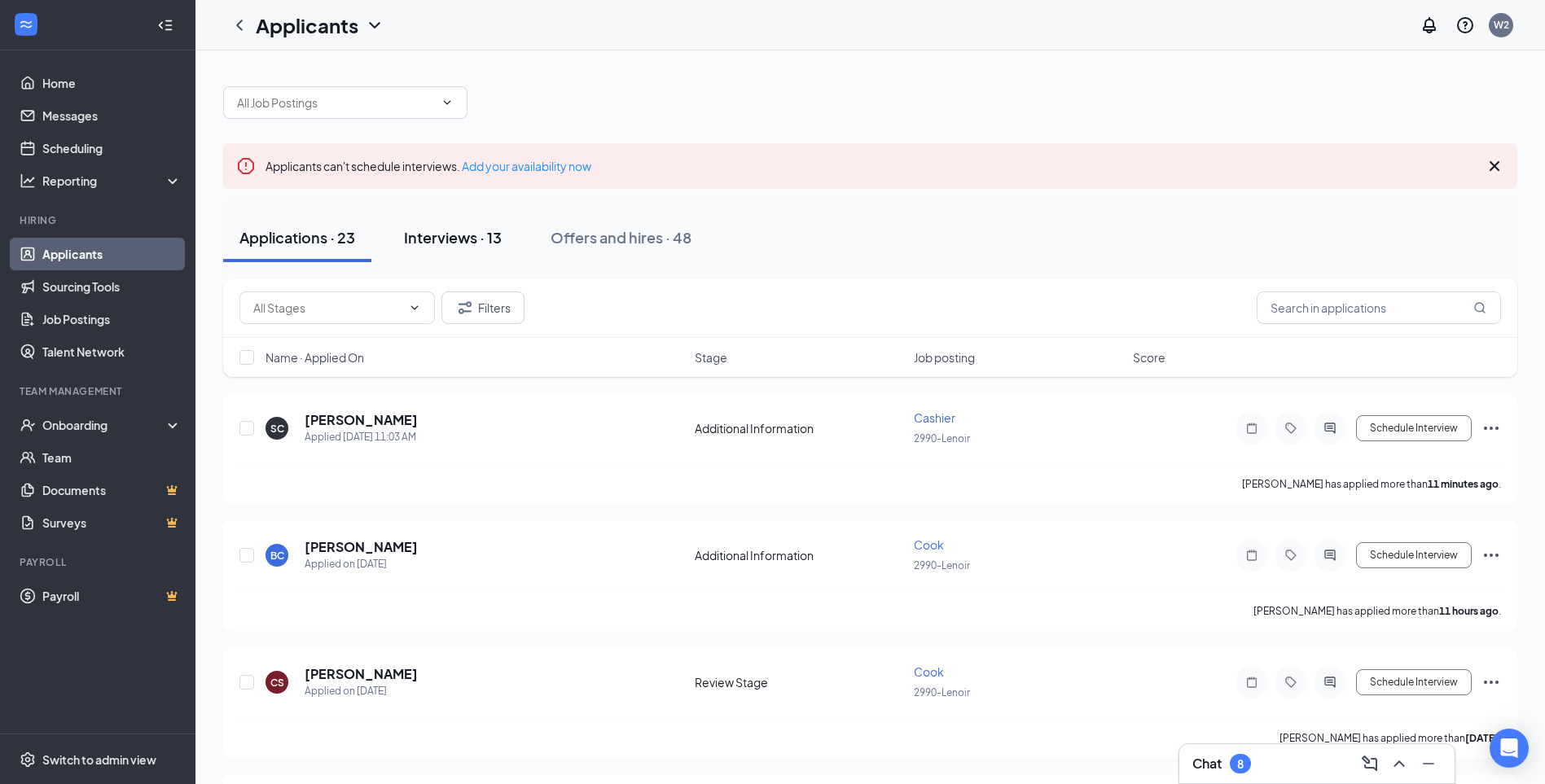
click at [484, 243] on div "Interviews · 13" at bounding box center [453, 238] width 98 height 21
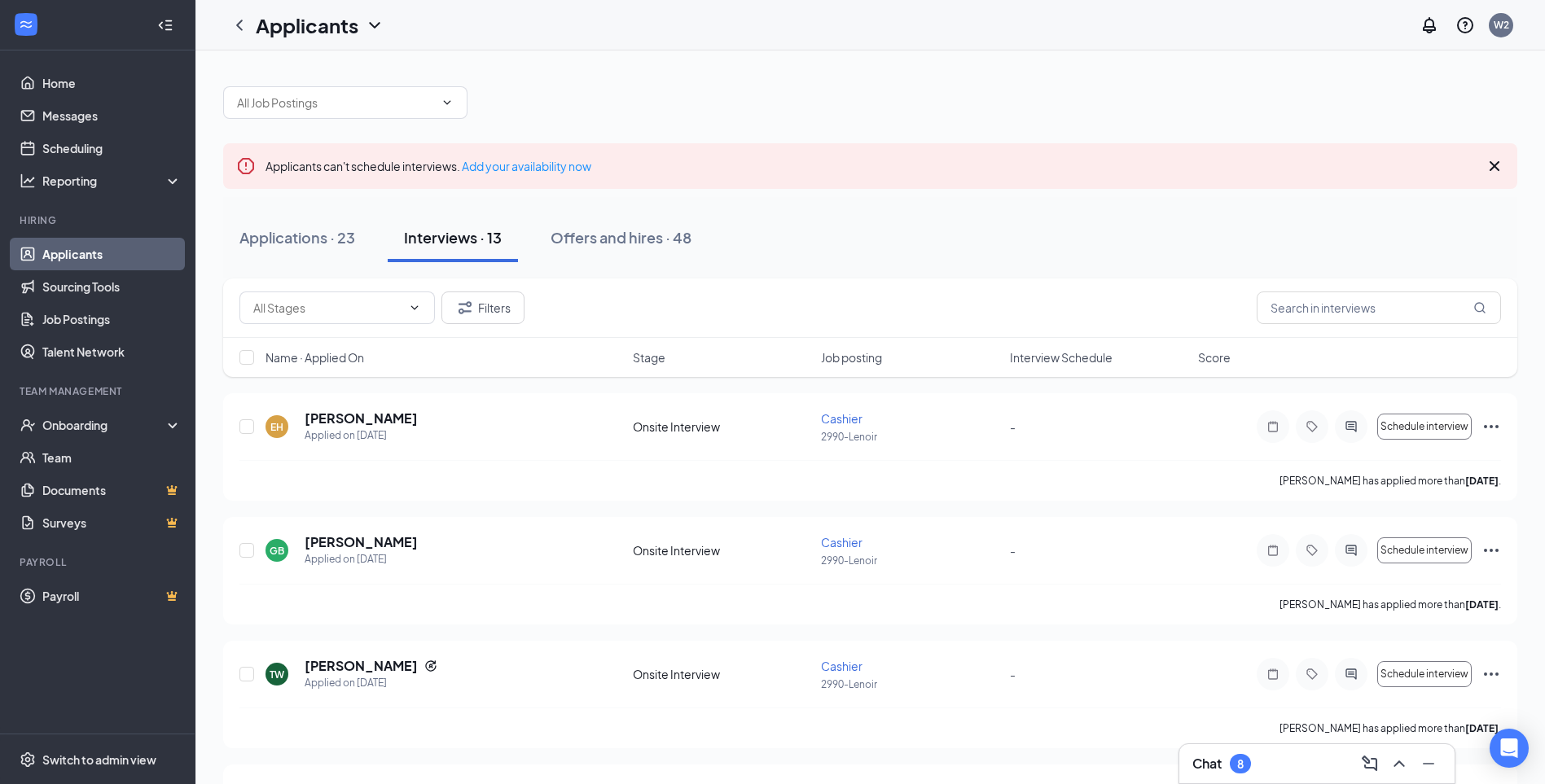
click at [101, 255] on link "Applicants" at bounding box center [112, 253] width 140 height 32
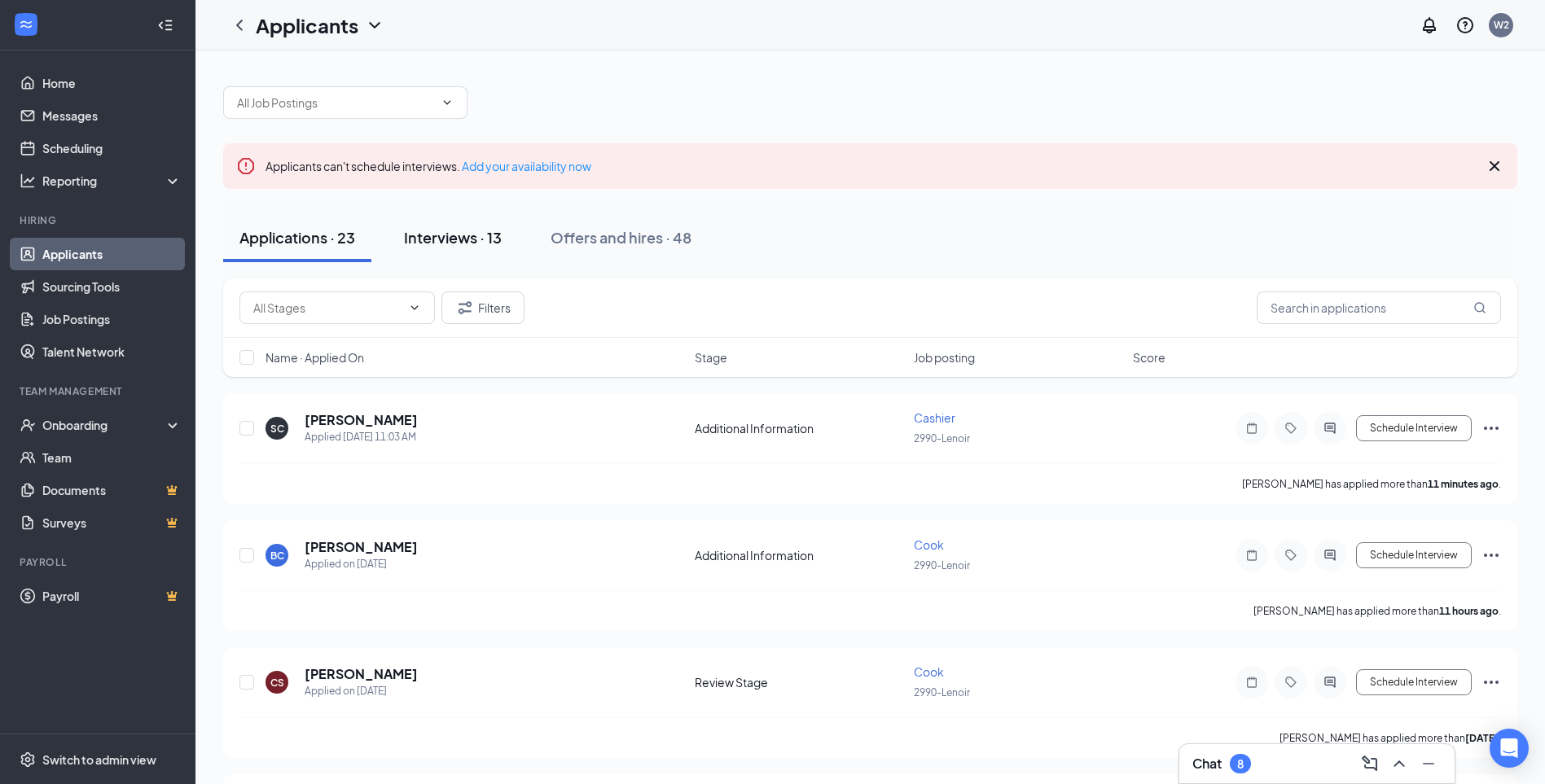
click at [450, 234] on div "Interviews · 13" at bounding box center [453, 238] width 98 height 21
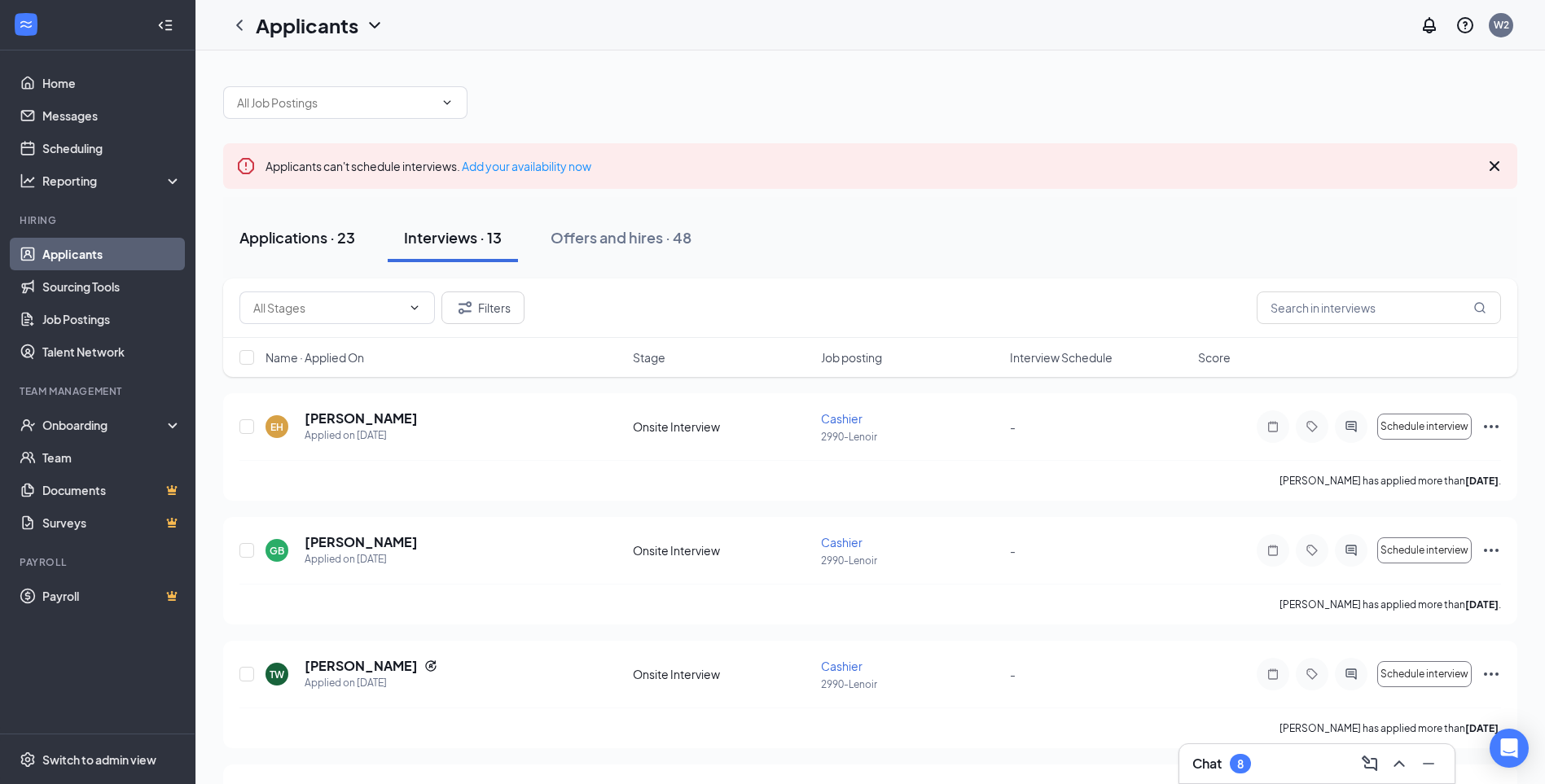
click at [329, 246] on div "Applications · 23" at bounding box center [297, 238] width 115 height 21
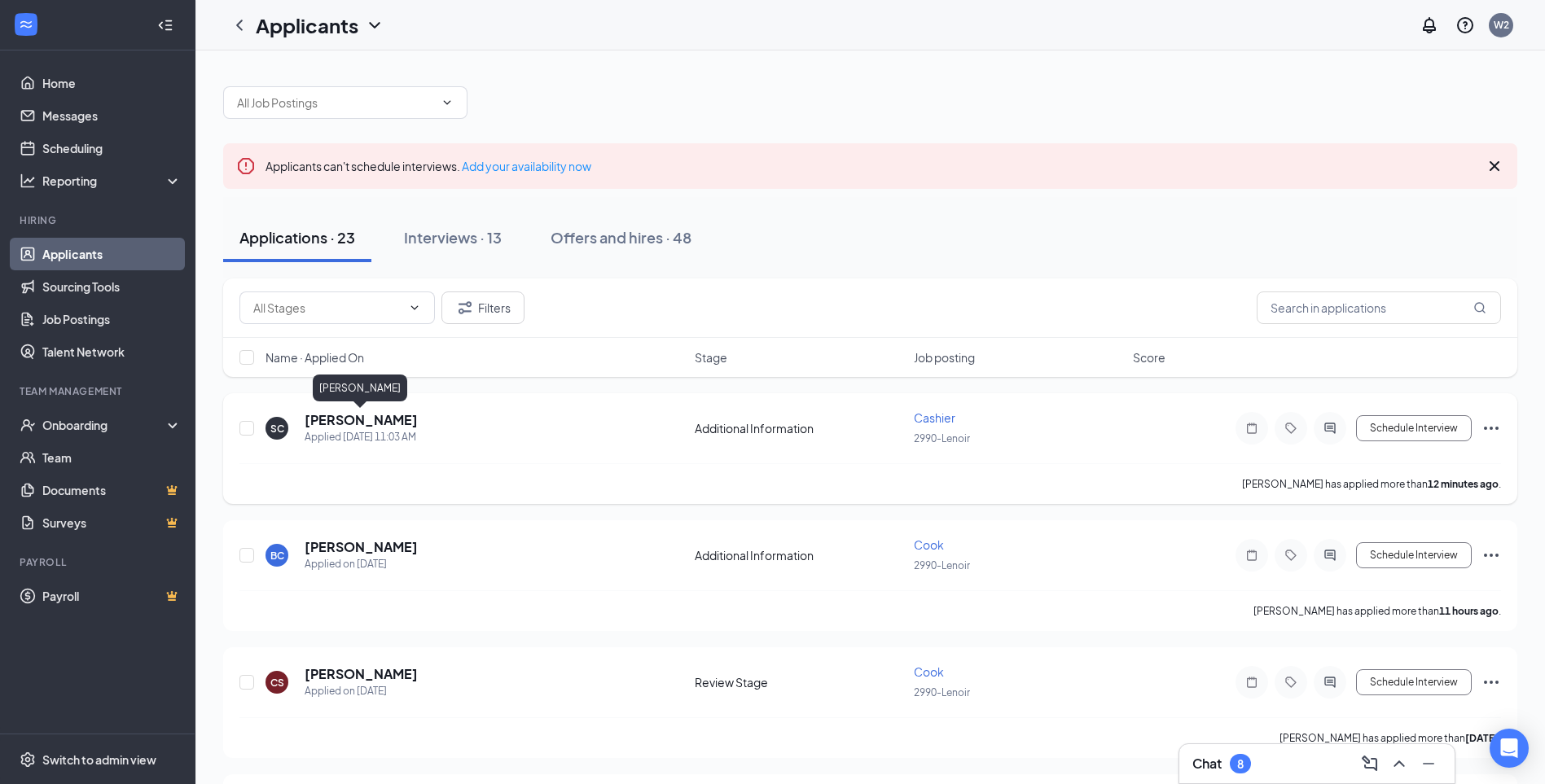
click at [329, 416] on h5 "[PERSON_NAME]" at bounding box center [361, 420] width 113 height 18
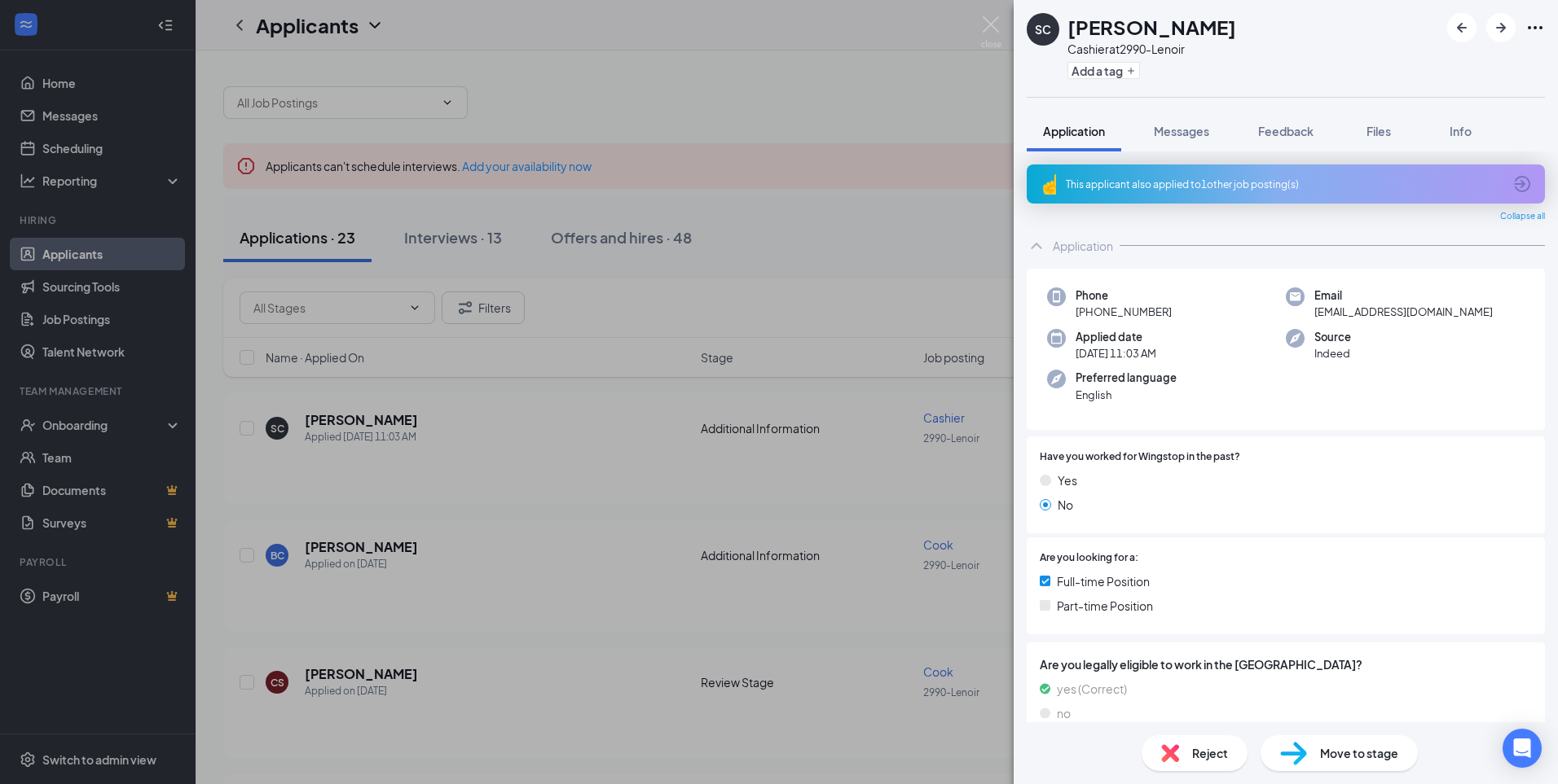
click at [770, 208] on div "SC Shaitwon Chapman Cashier at 2990-Lenoir Add a tag Application Messages Feedb…" at bounding box center [779, 392] width 1558 height 784
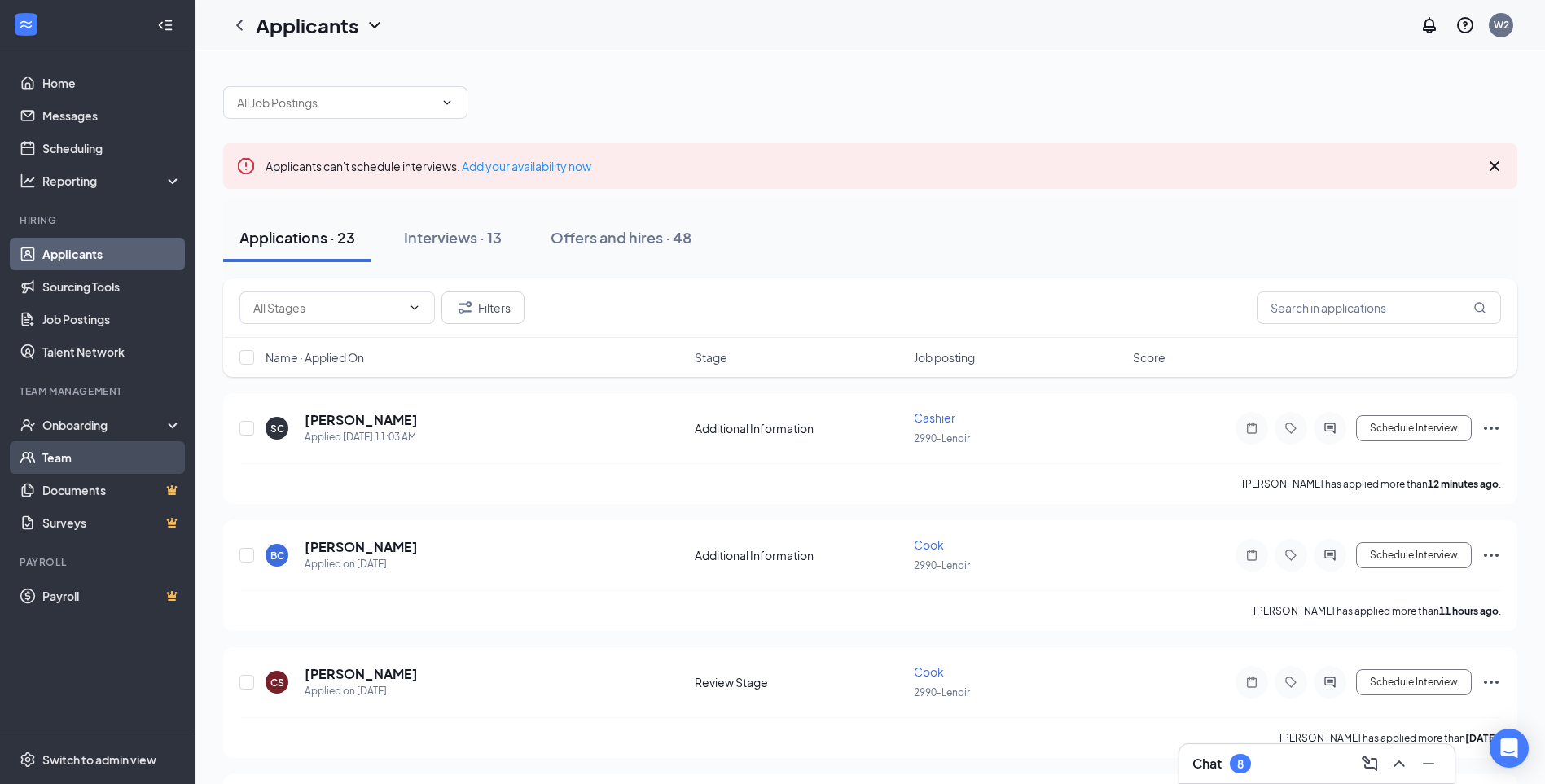
click at [42, 458] on link "Team" at bounding box center [112, 457] width 140 height 32
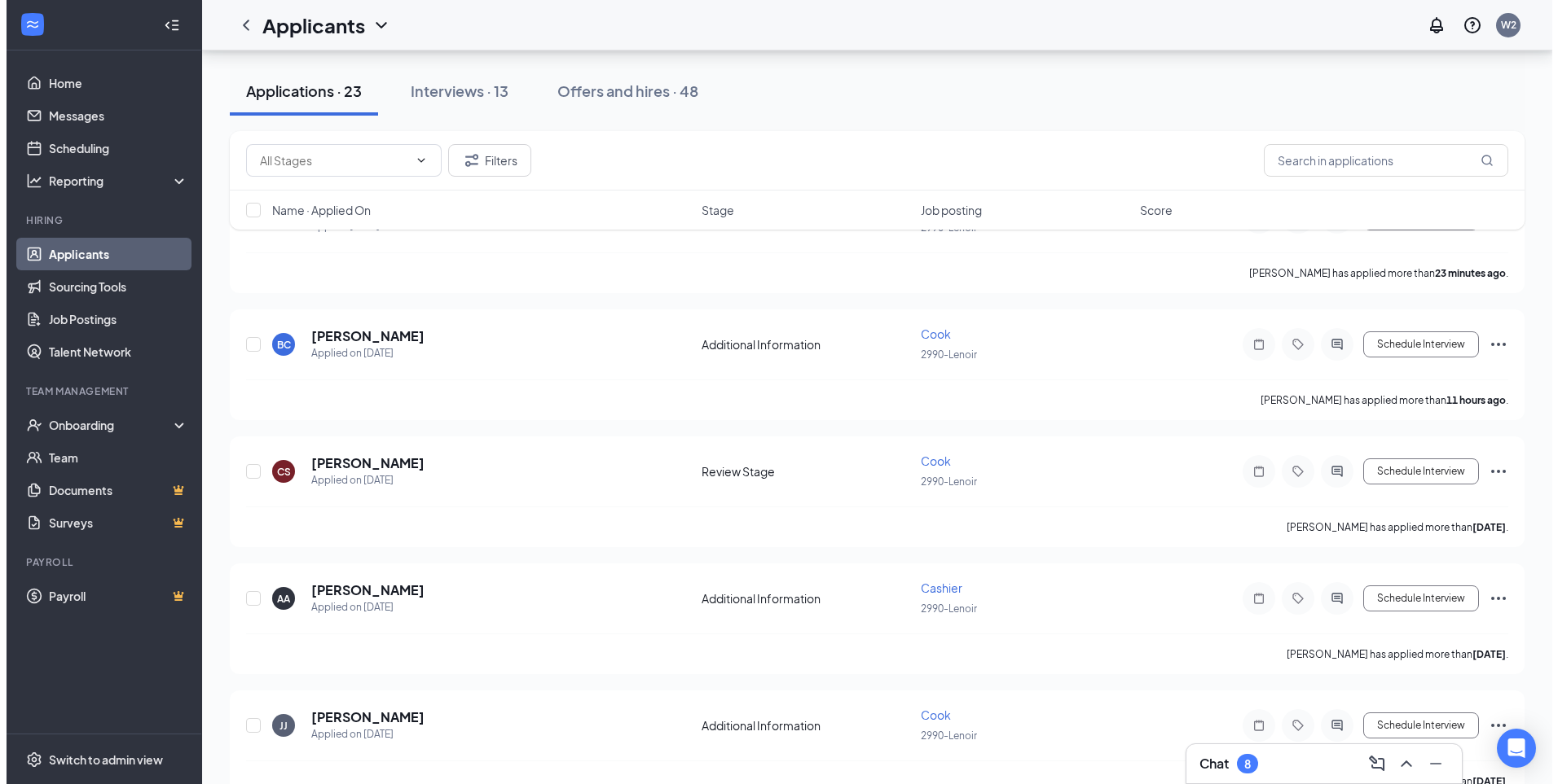
scroll to position [244, 0]
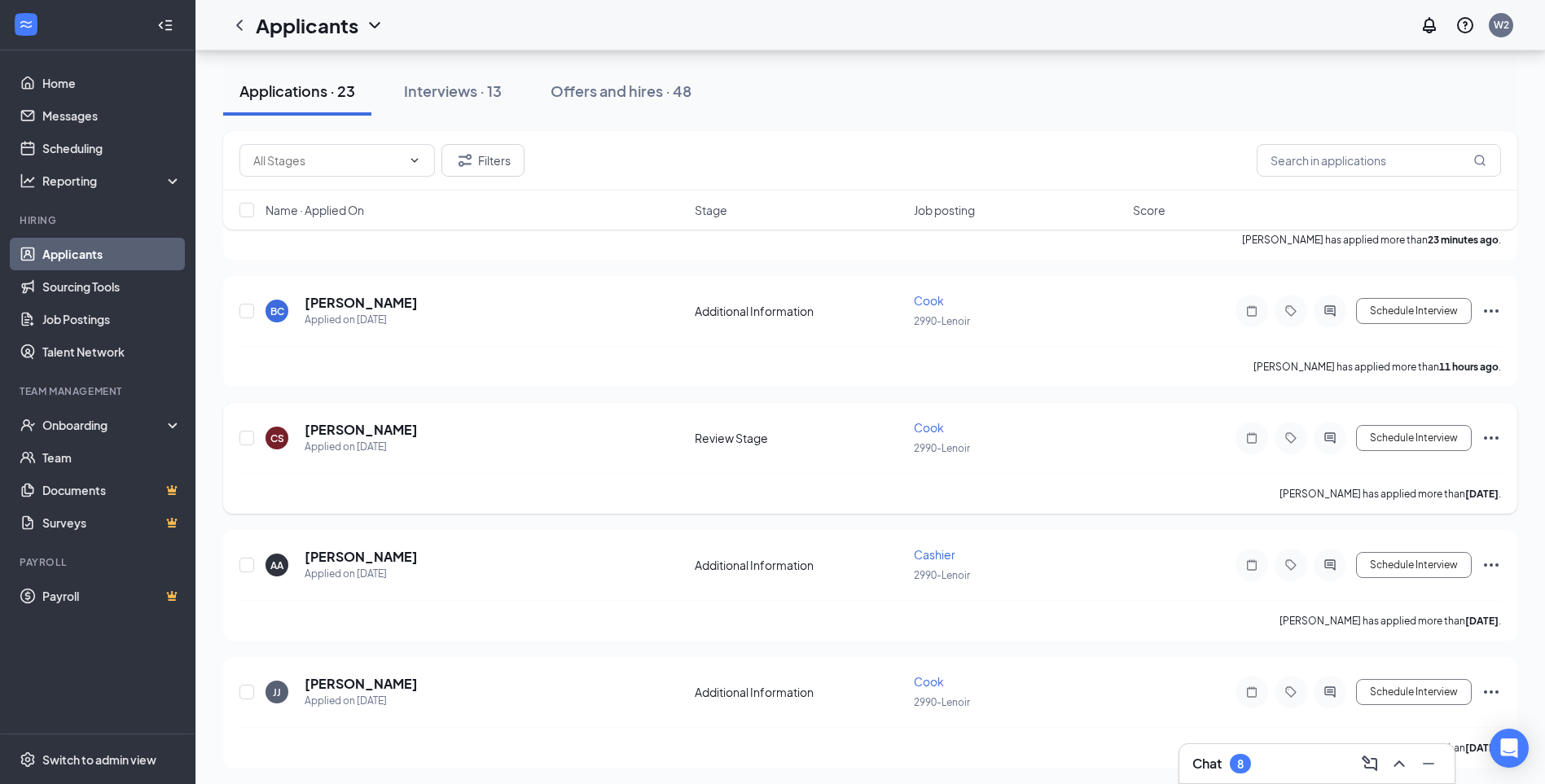
click at [1498, 434] on icon "Ellipses" at bounding box center [1491, 439] width 20 height 20
click at [1094, 447] on div "2990-Lenoir" at bounding box center [1018, 448] width 209 height 18
click at [362, 438] on h5 "[PERSON_NAME]" at bounding box center [361, 430] width 113 height 18
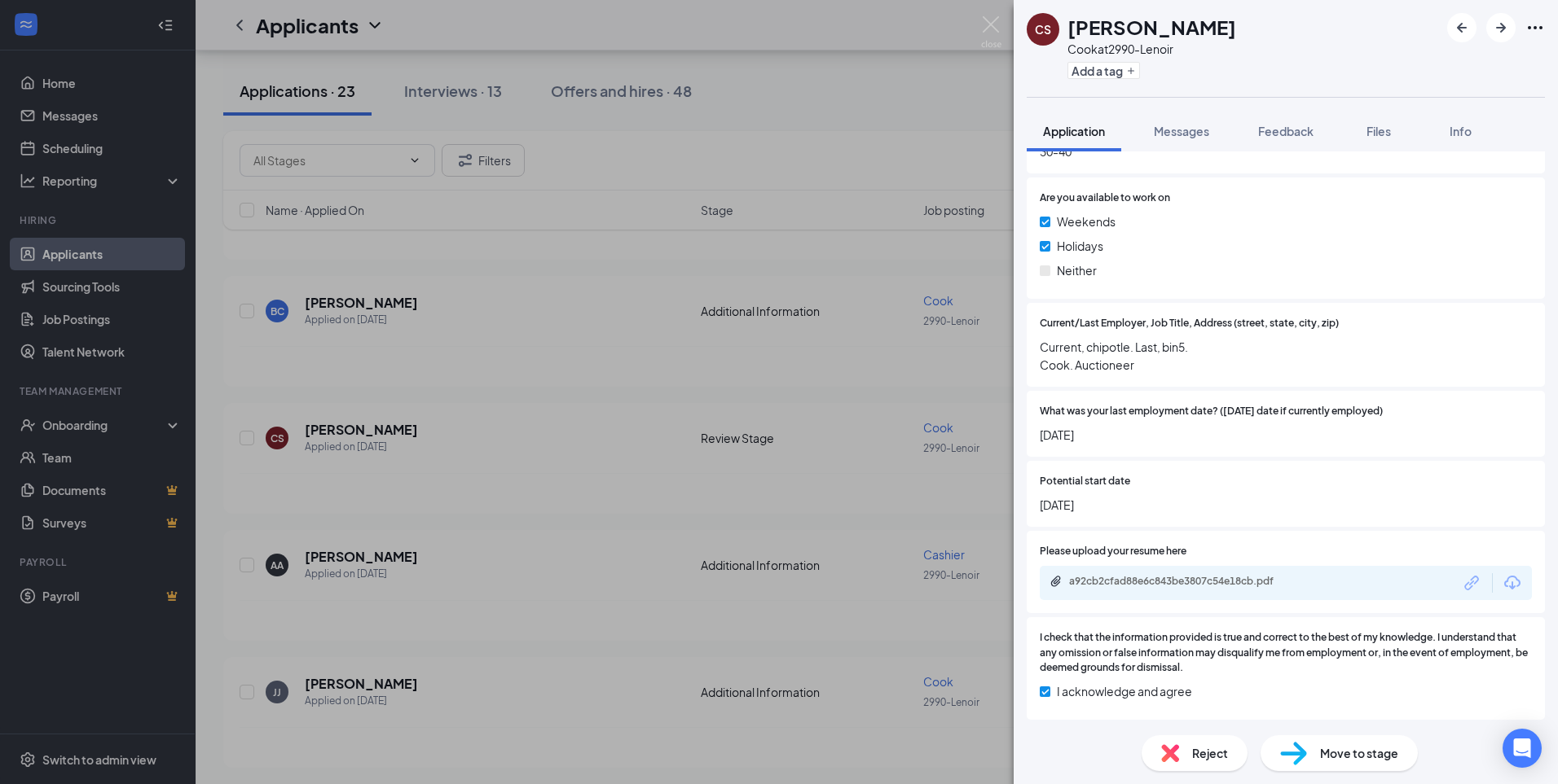
scroll to position [1152, 0]
click at [1225, 576] on div "a92cb2cfad88e6c843be3807c54e18cb.pdf" at bounding box center [1182, 580] width 229 height 13
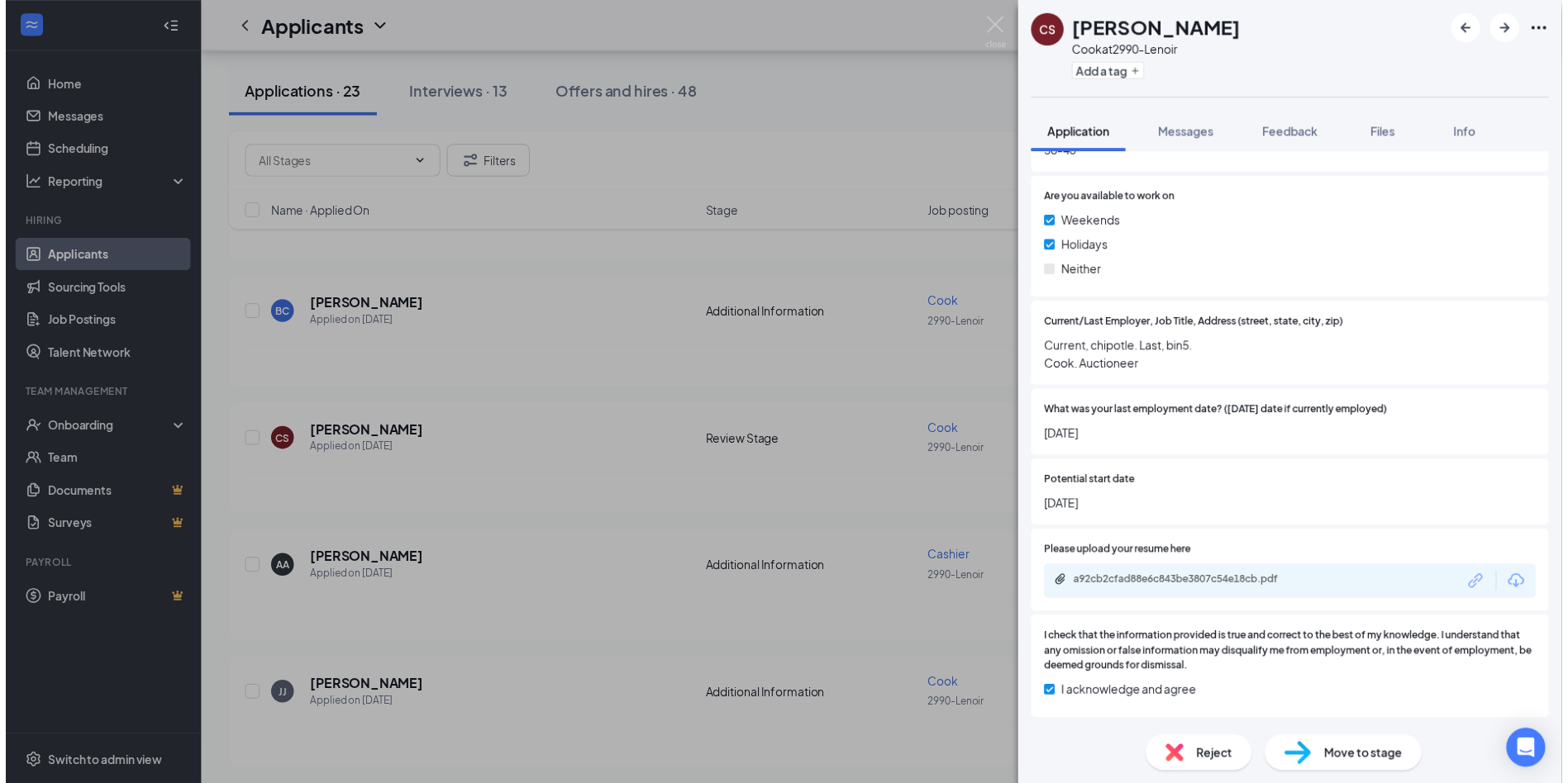
scroll to position [1163, 0]
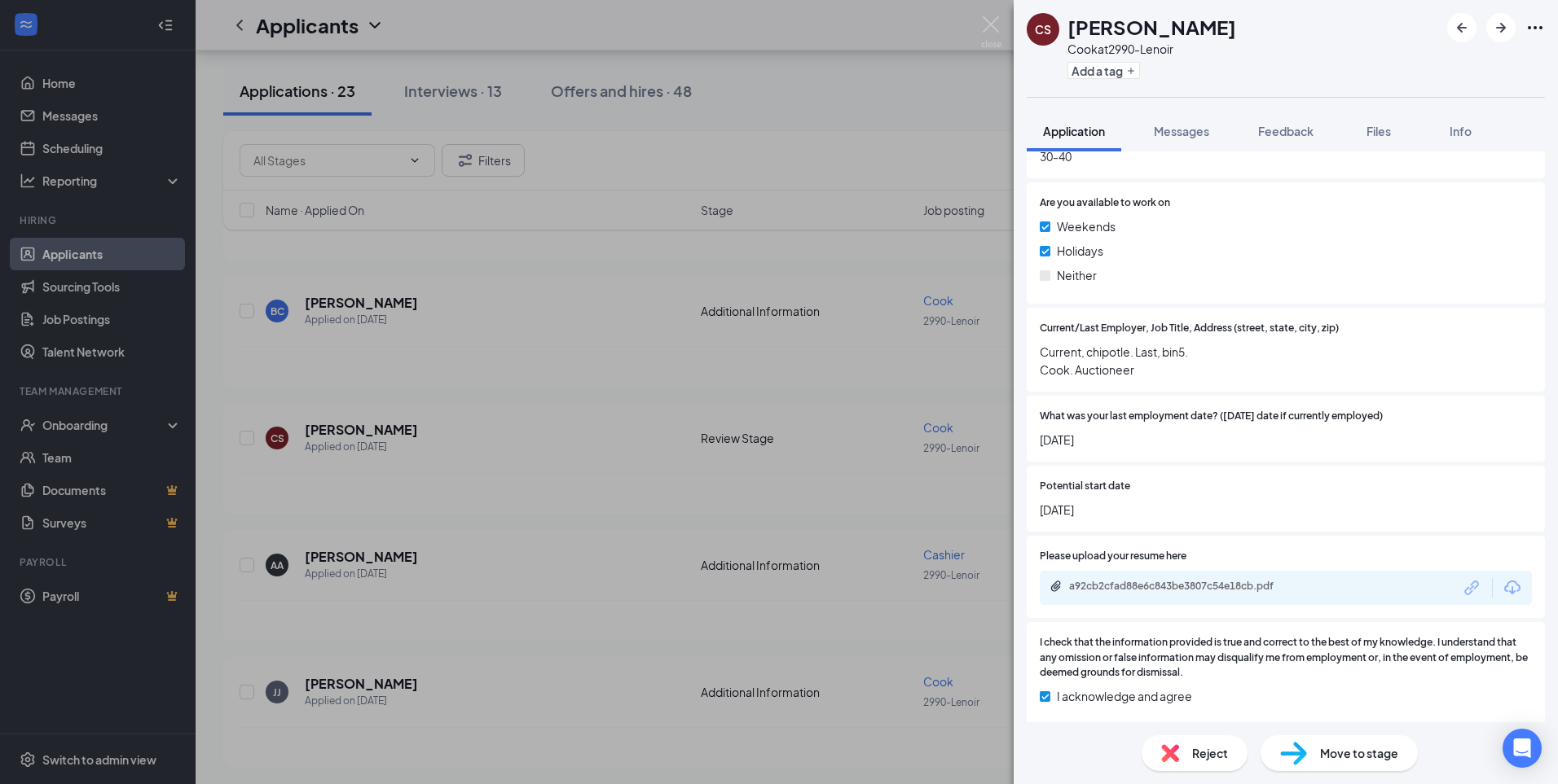
click at [868, 149] on div "CS Chandler Stillion Cook at 2990-Lenoir Add a tag Application Messages Feedbac…" at bounding box center [779, 392] width 1558 height 784
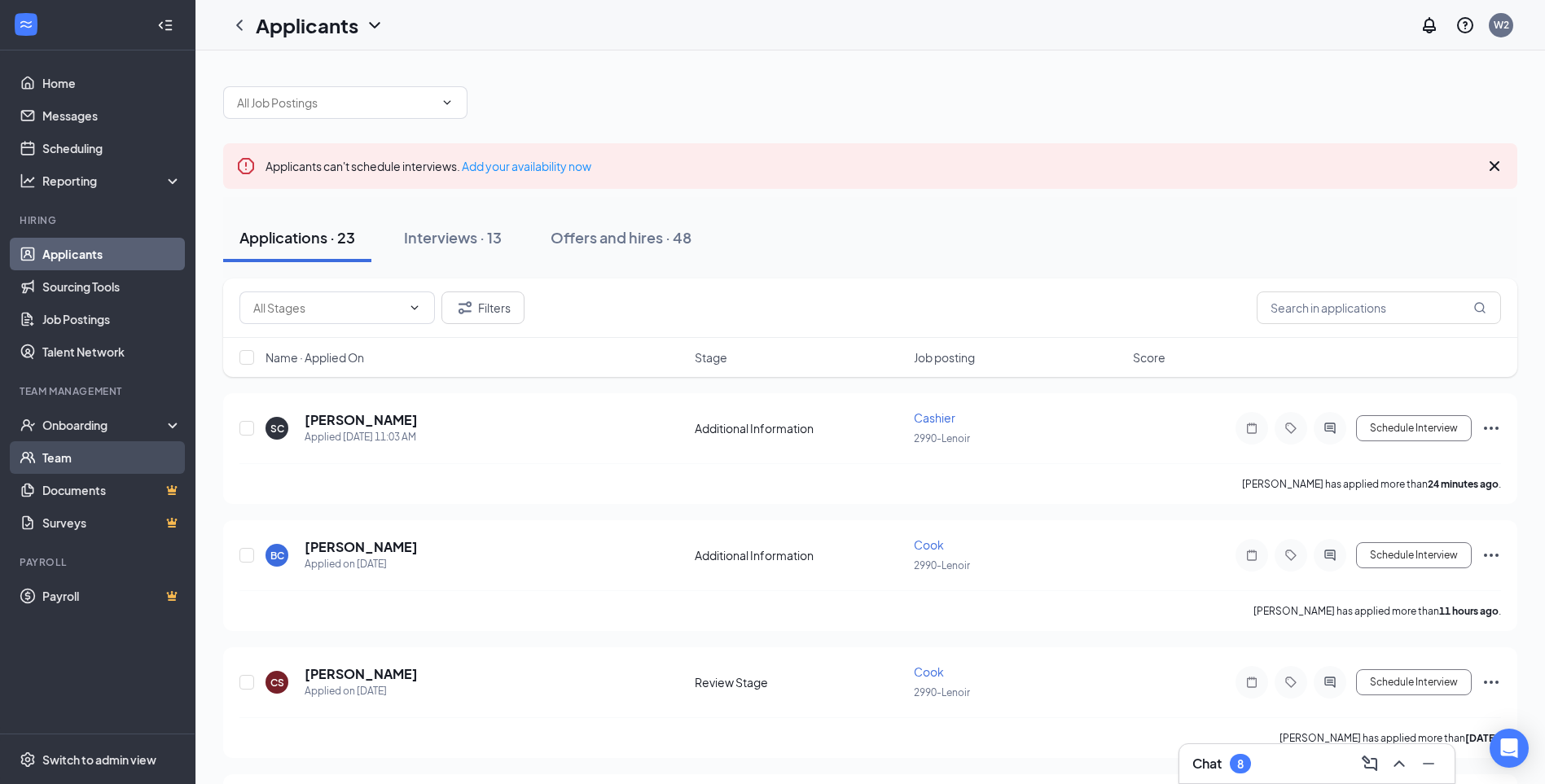
click at [86, 458] on link "Team" at bounding box center [112, 457] width 140 height 32
